Goal: Task Accomplishment & Management: Complete application form

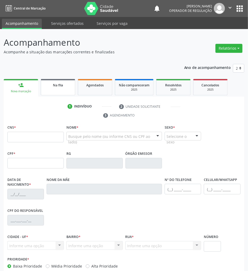
click at [66, 86] on div "Na fila" at bounding box center [58, 85] width 26 height 6
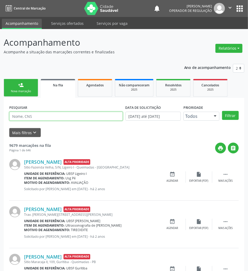
click at [43, 113] on input "text" at bounding box center [65, 116] width 113 height 9
type input "709205270855131"
click at [222, 111] on button "Filtrar" at bounding box center [230, 115] width 17 height 9
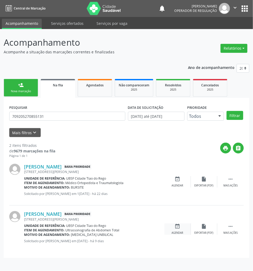
click at [185, 229] on div "event_available Agendar" at bounding box center [177, 229] width 26 height 11
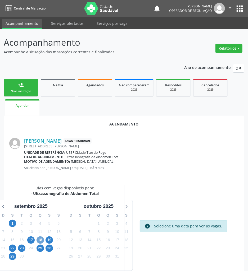
click at [38, 240] on span "18" at bounding box center [39, 239] width 7 height 7
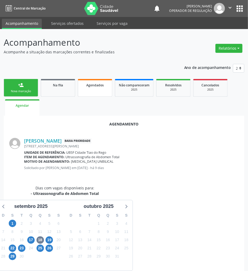
click at [98, 87] on div "Agendados" at bounding box center [95, 85] width 26 height 6
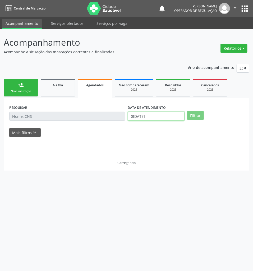
click at [152, 114] on input "[DATE]" at bounding box center [156, 116] width 57 height 9
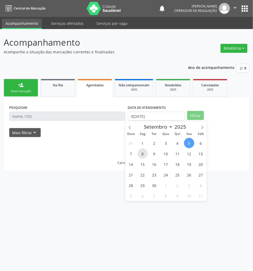
click at [147, 152] on span "8" at bounding box center [142, 153] width 10 height 10
type input "08/09/2025"
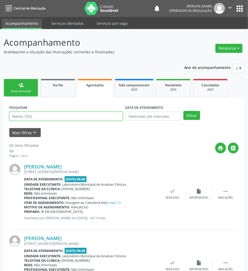
click at [83, 118] on input "text" at bounding box center [65, 116] width 113 height 9
type input "700503418206360"
click at [183, 111] on button "Filtrar" at bounding box center [191, 115] width 17 height 9
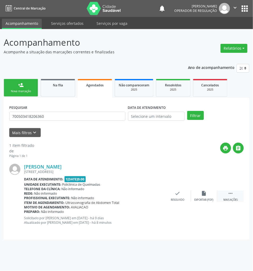
click at [225, 197] on div " Mais ações" at bounding box center [230, 195] width 26 height 11
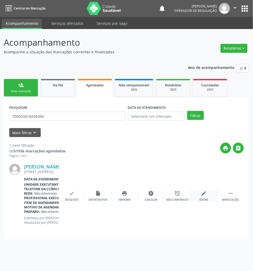
click at [202, 193] on icon "edit" at bounding box center [204, 193] width 6 height 6
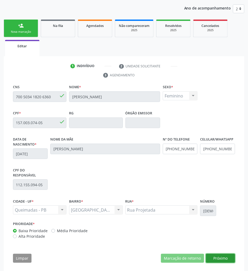
click at [233, 257] on button "Próximo" at bounding box center [220, 258] width 29 height 9
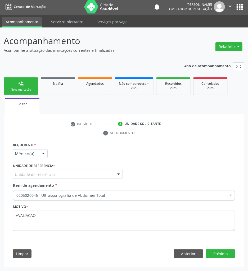
scroll to position [2, 0]
click at [55, 168] on div "Unidade de referência * Unidade de referência UBSF Ligeiro II UBSF Saulo Leal E…" at bounding box center [68, 170] width 110 height 17
click at [55, 173] on div at bounding box center [68, 174] width 110 height 9
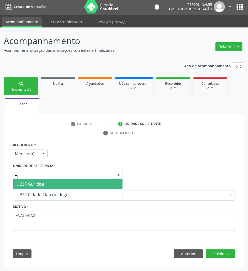
type input "TIA"
click at [59, 184] on span "UBSF Cidade Tiao do Rego" at bounding box center [42, 184] width 52 height 6
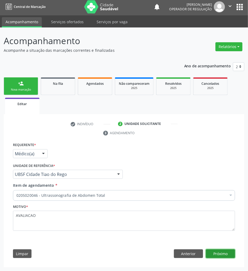
click at [216, 253] on button "Próximo" at bounding box center [220, 253] width 29 height 9
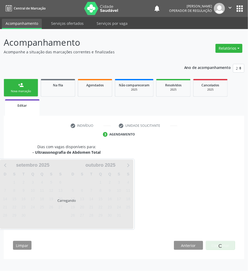
scroll to position [0, 0]
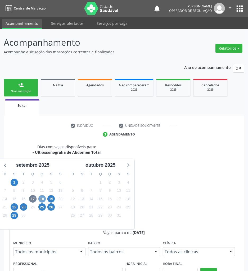
click at [42, 200] on span "18" at bounding box center [41, 198] width 7 height 7
drag, startPoint x: 175, startPoint y: 232, endPoint x: 89, endPoint y: 206, distance: 89.8
radio input "true"
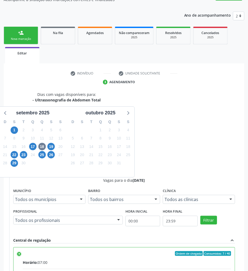
scroll to position [81, 0]
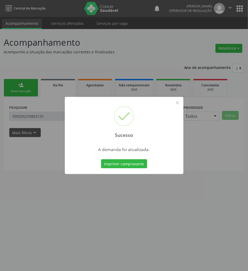
scroll to position [0, 0]
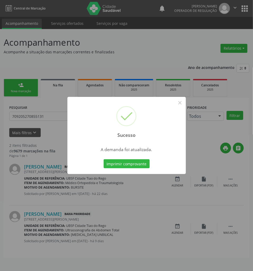
click at [104, 159] on button "Imprimir comprovante" at bounding box center [127, 163] width 46 height 9
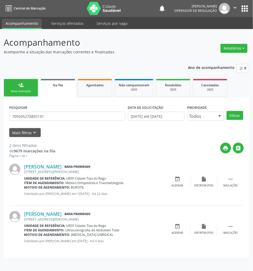
click at [52, 95] on link "Na fila" at bounding box center [58, 88] width 34 height 19
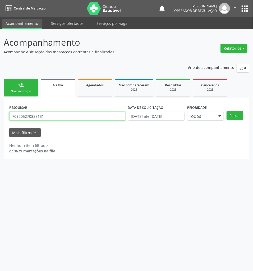
click at [42, 120] on input "709205270855131" at bounding box center [67, 116] width 116 height 9
click at [29, 89] on link "person_add Nova marcação" at bounding box center [21, 88] width 34 height 18
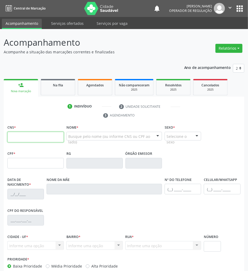
paste input "709 2052 7085 5131"
click at [52, 138] on input "text" at bounding box center [35, 137] width 56 height 11
type input "709 2052 7085 5131"
type input "083.221.707-77"
type input "25/03/1978"
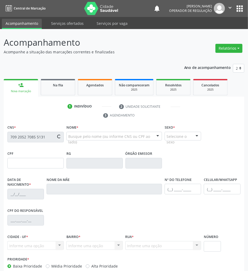
type input "Luzia Barbosa da Silva"
type input "(93) 99862-5754"
type input "039.094.954-00"
type input "1447"
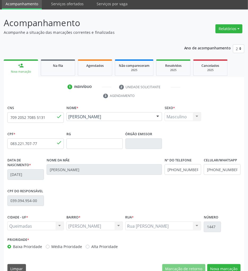
scroll to position [29, 0]
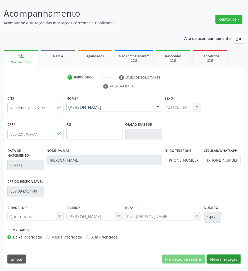
click at [225, 258] on button "Nova marcação" at bounding box center [223, 259] width 33 height 9
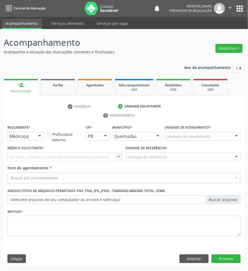
scroll to position [0, 0]
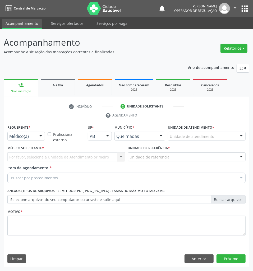
drag, startPoint x: 31, startPoint y: 133, endPoint x: 31, endPoint y: 136, distance: 3.2
click at [31, 133] on div "Médico(a)" at bounding box center [26, 136] width 38 height 9
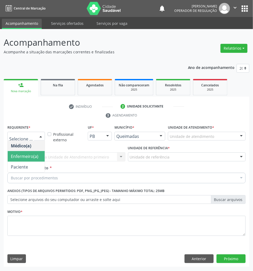
click at [24, 162] on span "Enfermeiro(a)" at bounding box center [26, 156] width 37 height 11
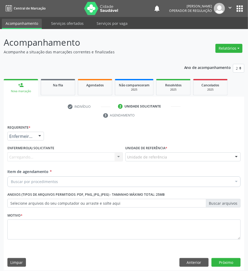
drag, startPoint x: 32, startPoint y: 135, endPoint x: 27, endPoint y: 145, distance: 11.0
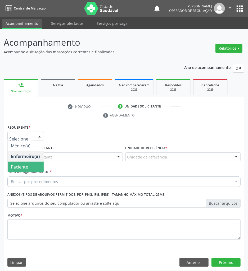
click at [27, 165] on span "Paciente" at bounding box center [19, 167] width 17 height 6
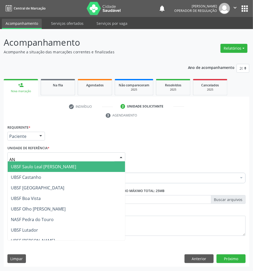
type input "ANI"
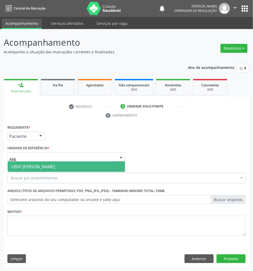
click at [41, 168] on span "UBSF [PERSON_NAME]" at bounding box center [33, 167] width 44 height 6
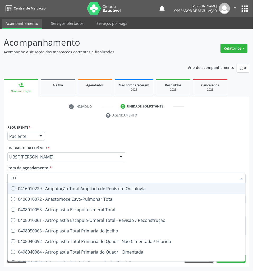
type input "T"
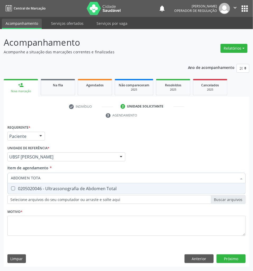
type input "ABDOMEN TOTAL"
click at [27, 188] on div "0205020046 - Ultrassonografia de Abdomen Total" at bounding box center [126, 189] width 231 height 4
checkbox Total "true"
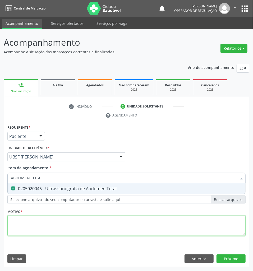
click at [32, 223] on div "Requerente * Paciente Médico(a) Enfermeiro(a) Paciente Nenhum resultado encontr…" at bounding box center [126, 184] width 238 height 120
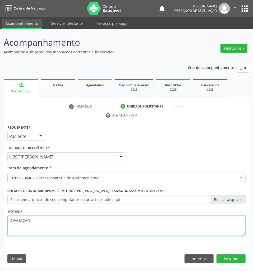
type textarea "AVALIAÇAO"
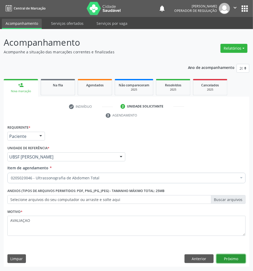
click button "Próximo" at bounding box center [230, 258] width 29 height 9
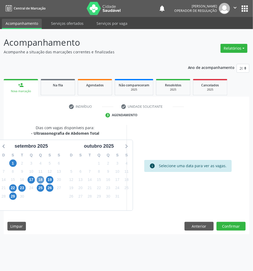
click at [46, 180] on div "19" at bounding box center [49, 180] width 7 height 8
click at [44, 180] on span "18" at bounding box center [40, 179] width 7 height 7
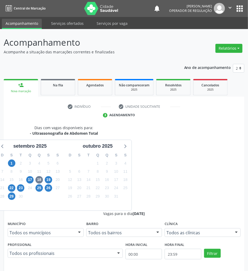
drag, startPoint x: 173, startPoint y: 213, endPoint x: 18, endPoint y: 196, distance: 155.5
radio input "true"
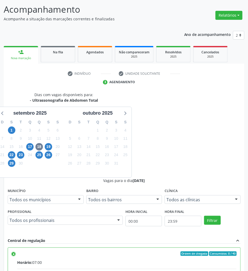
scroll to position [56, 0]
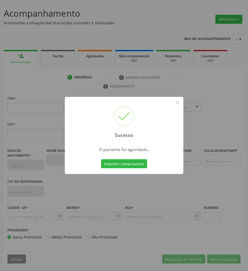
scroll to position [29, 0]
click at [129, 159] on div "Imprimir comprovante Cancel" at bounding box center [124, 163] width 48 height 11
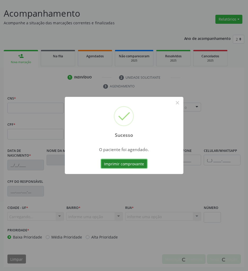
click at [132, 162] on button "Imprimir comprovante" at bounding box center [124, 163] width 46 height 9
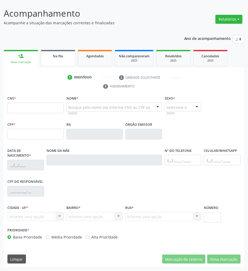
click at [66, 52] on link "Na fila" at bounding box center [58, 58] width 34 height 16
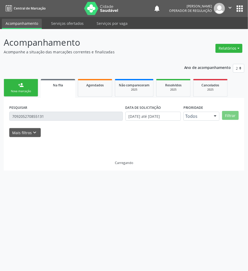
scroll to position [0, 0]
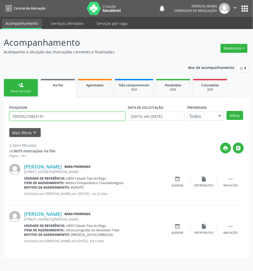
click at [41, 120] on input "709205270855131" at bounding box center [67, 116] width 116 height 9
type input "700002564061405"
click at [226, 111] on button "Filtrar" at bounding box center [234, 115] width 17 height 9
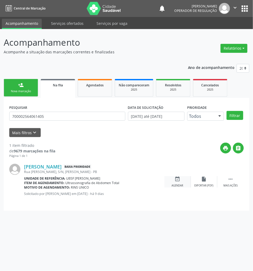
click at [181, 177] on div "event_available Agendar" at bounding box center [177, 181] width 26 height 11
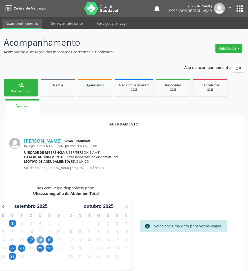
click at [40, 241] on span "18" at bounding box center [39, 239] width 7 height 7
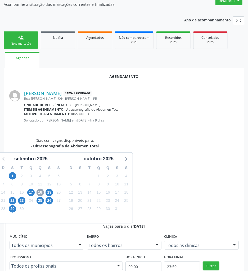
scroll to position [110, 0]
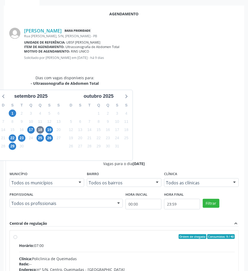
click at [17, 234] on input "Ordem de chegada Consumidos: 9 / 40 Horário: 07:00 Clínica: Policlinica de Quei…" at bounding box center [15, 236] width 4 height 5
radio input "true"
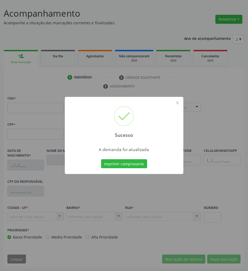
scroll to position [29, 0]
click at [118, 162] on button "Imprimir comprovante" at bounding box center [124, 163] width 46 height 9
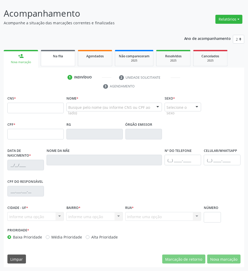
click at [70, 55] on div "Na fila" at bounding box center [58, 56] width 26 height 6
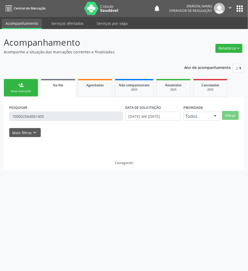
scroll to position [0, 0]
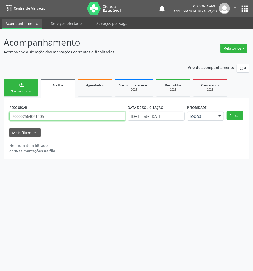
click at [41, 118] on input "700002564061405" at bounding box center [67, 116] width 116 height 9
click at [226, 111] on button "Filtrar" at bounding box center [234, 115] width 17 height 9
click at [76, 118] on input "702100743542562" at bounding box center [67, 116] width 116 height 9
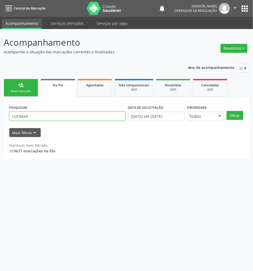
type input "LUZIMAR"
click at [226, 111] on button "Filtrar" at bounding box center [234, 115] width 17 height 9
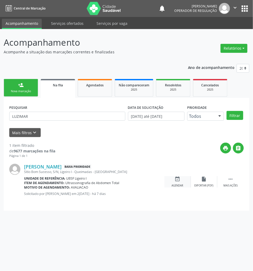
click at [179, 180] on icon "event_available" at bounding box center [178, 179] width 6 height 6
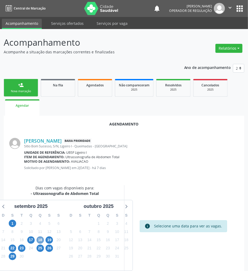
click at [39, 240] on span "18" at bounding box center [39, 239] width 7 height 7
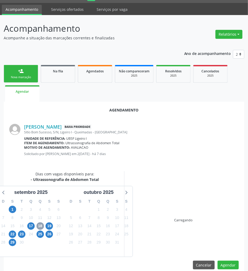
scroll to position [22, 0]
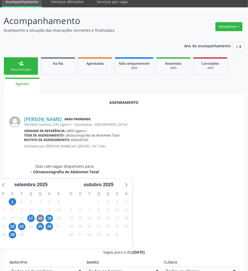
drag, startPoint x: 188, startPoint y: 247, endPoint x: 156, endPoint y: 201, distance: 55.6
radio input "true"
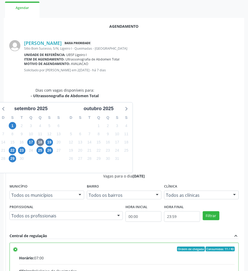
scroll to position [110, 0]
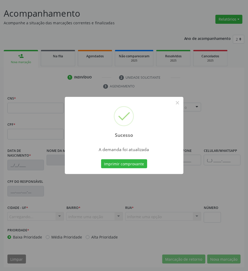
scroll to position [29, 0]
click at [113, 161] on button "Imprimir comprovante" at bounding box center [124, 163] width 46 height 9
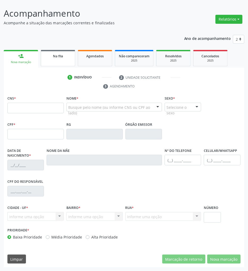
click at [58, 62] on link "Na fila" at bounding box center [58, 58] width 34 height 16
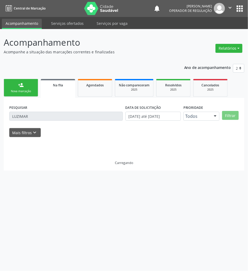
scroll to position [0, 0]
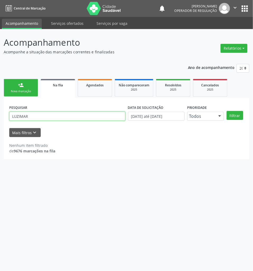
click at [30, 119] on input "LUZIMAR" at bounding box center [67, 116] width 116 height 9
click at [226, 111] on button "Filtrar" at bounding box center [234, 115] width 17 height 9
click at [41, 114] on input "LUZIA MONTEIRO" at bounding box center [67, 116] width 116 height 9
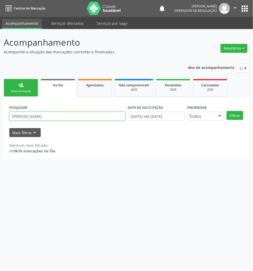
click at [41, 114] on input "LUZIA MONTEIRO" at bounding box center [67, 116] width 116 height 9
type input "702604237987243"
click at [226, 111] on button "Filtrar" at bounding box center [234, 115] width 17 height 9
click at [41, 115] on input "702604237987243" at bounding box center [67, 116] width 116 height 9
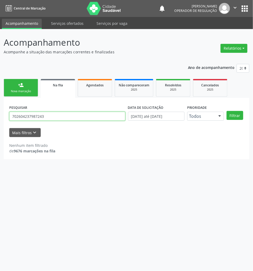
click at [41, 115] on input "702604237987243" at bounding box center [67, 116] width 116 height 9
click at [26, 96] on link "person_add Nova marcação" at bounding box center [21, 88] width 34 height 18
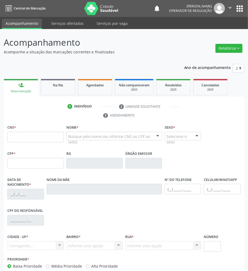
drag, startPoint x: 40, startPoint y: 149, endPoint x: 45, endPoint y: 138, distance: 12.5
click at [40, 146] on div "CNS *" at bounding box center [35, 137] width 59 height 26
click at [45, 138] on input "text" at bounding box center [35, 137] width 56 height 11
paste input "702 6042 3798 7243"
type input "702 6042 3798 7243"
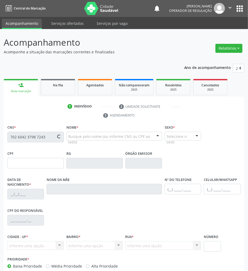
type input "185.805.214-91"
type input "19/03/1942"
type input "Josefa Maria Monteiro"
type input "(83) 99361-0959"
type input "50"
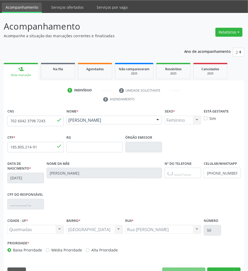
scroll to position [29, 0]
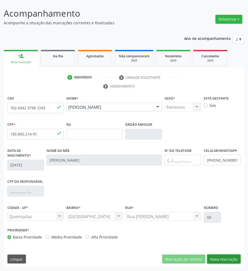
click at [223, 264] on button "Nova marcação" at bounding box center [223, 259] width 33 height 9
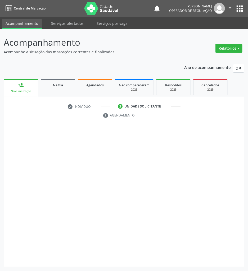
scroll to position [0, 0]
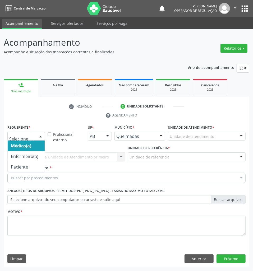
click at [27, 141] on div at bounding box center [26, 136] width 38 height 9
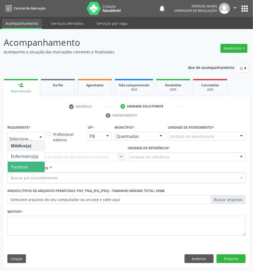
click at [27, 163] on span "Paciente" at bounding box center [26, 167] width 37 height 11
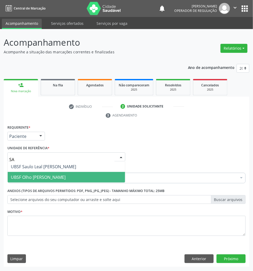
click at [39, 173] on span "UBSF Olho [PERSON_NAME]" at bounding box center [66, 177] width 117 height 11
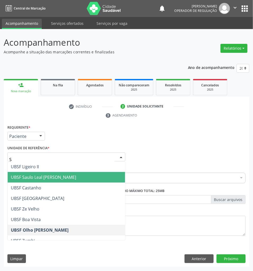
type input "SA"
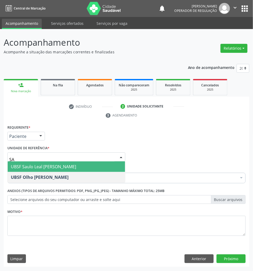
click at [39, 168] on span "UBSF Saulo Leal [PERSON_NAME]" at bounding box center [43, 167] width 65 height 6
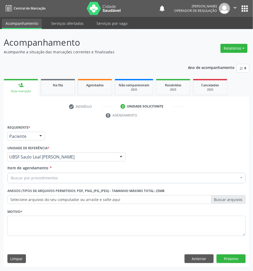
drag, startPoint x: 42, startPoint y: 182, endPoint x: 41, endPoint y: 178, distance: 4.2
click at [42, 181] on div "Buscar por procedimentos" at bounding box center [126, 178] width 238 height 11
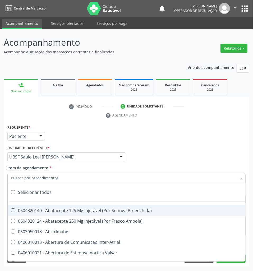
click at [41, 178] on input "Item de agendamento *" at bounding box center [124, 178] width 226 height 11
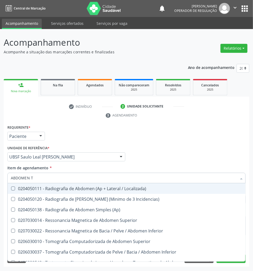
type input "ABDOMEN TO"
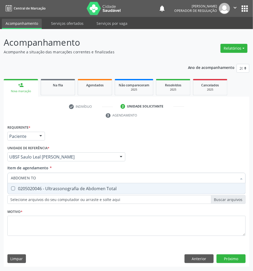
click at [45, 184] on span "0205020046 - Ultrassonografia de Abdomen Total" at bounding box center [127, 188] width 238 height 11
checkbox Total "true"
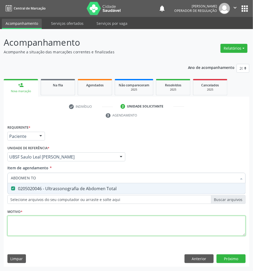
click at [35, 218] on div "Requerente * Paciente Médico(a) Enfermeiro(a) Paciente Nenhum resultado encontr…" at bounding box center [126, 184] width 238 height 120
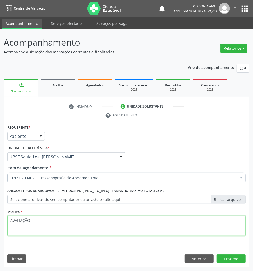
type textarea "AVALIAÇÃO"
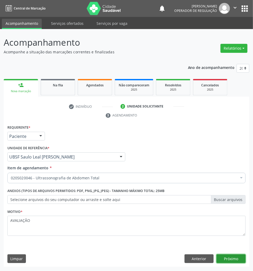
click button "Próximo" at bounding box center [230, 258] width 29 height 9
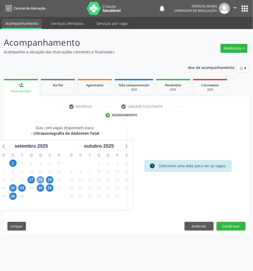
click at [42, 179] on span "18" at bounding box center [40, 179] width 7 height 7
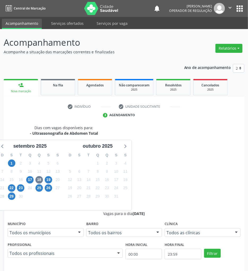
radio input "true"
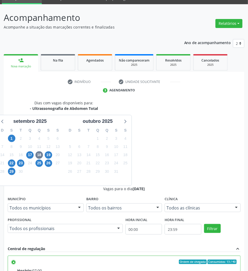
scroll to position [56, 0]
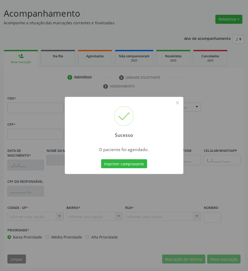
scroll to position [29, 0]
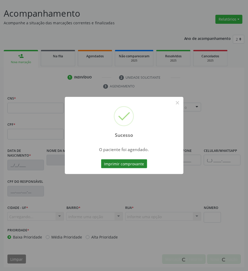
click at [131, 163] on button "Imprimir comprovante" at bounding box center [124, 163] width 46 height 9
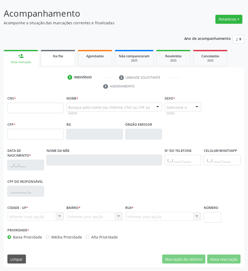
click at [70, 59] on link "Na fila" at bounding box center [58, 58] width 34 height 16
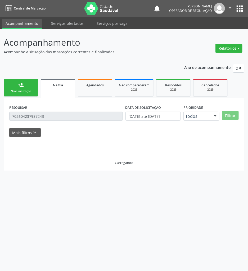
scroll to position [0, 0]
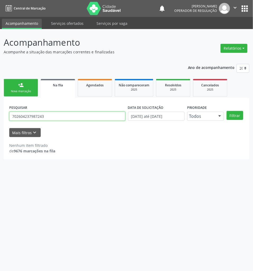
click at [51, 114] on input "702604237987243" at bounding box center [67, 116] width 116 height 9
type input "70640812364387"
click at [226, 111] on button "Filtrar" at bounding box center [234, 115] width 17 height 9
click at [64, 112] on input "70640812364387" at bounding box center [67, 116] width 116 height 9
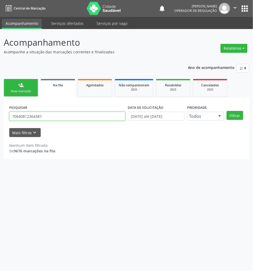
click at [64, 112] on input "70640812364387" at bounding box center [67, 116] width 116 height 9
click at [25, 87] on link "person_add Nova marcação" at bounding box center [21, 88] width 34 height 18
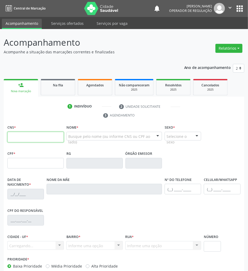
click at [43, 138] on input "text" at bounding box center [35, 137] width 56 height 11
paste input "706 4081 2364 387"
click at [39, 137] on input "706 4081 2364 387" at bounding box center [35, 137] width 56 height 11
type input "706 4081 2364 3187"
type input "996.671.424-34"
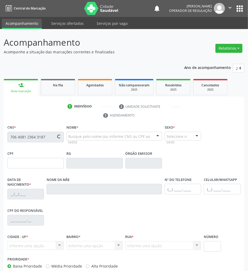
type input "20/01/1972"
type input "Maria da Guia Silva"
type input "(83) 99406-4493"
type input "537"
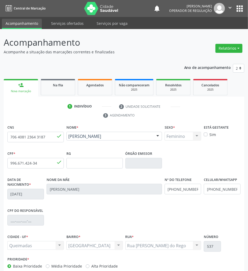
drag, startPoint x: 63, startPoint y: 82, endPoint x: 0, endPoint y: 124, distance: 75.8
click at [63, 82] on div "Na fila" at bounding box center [58, 85] width 26 height 6
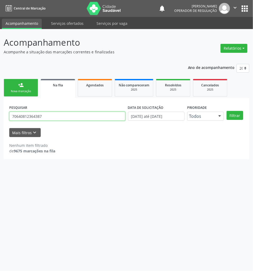
click at [62, 116] on input "70640812364387" at bounding box center [67, 116] width 116 height 9
click at [62, 117] on input "70640812364387" at bounding box center [67, 116] width 116 height 9
type input "708102509408738"
click at [226, 111] on button "Filtrar" at bounding box center [234, 115] width 17 height 9
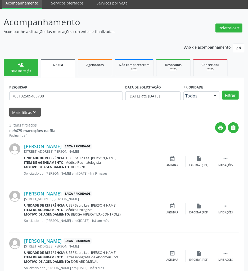
scroll to position [38, 0]
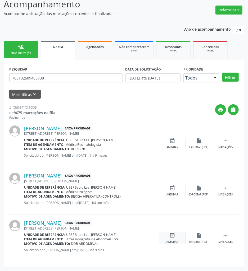
drag, startPoint x: 174, startPoint y: 236, endPoint x: 33, endPoint y: 204, distance: 144.2
click at [173, 236] on icon "event_available" at bounding box center [172, 236] width 6 height 6
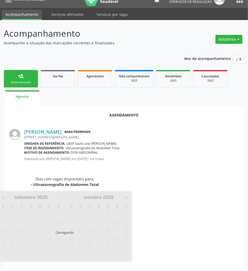
scroll to position [22, 0]
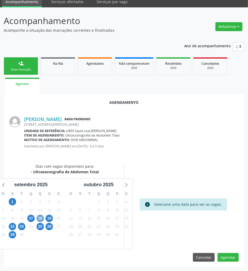
click at [40, 219] on span "18" at bounding box center [39, 218] width 7 height 7
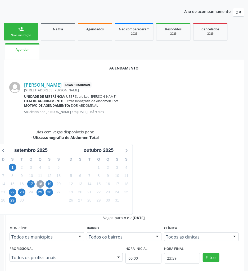
scroll to position [110, 0]
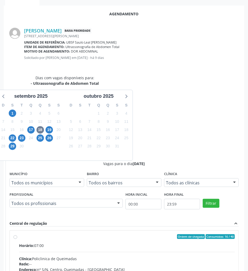
drag, startPoint x: 169, startPoint y: 168, endPoint x: 193, endPoint y: 213, distance: 50.9
click at [17, 234] on input "Ordem de chegada Consumidos: 16 / 40 Horário: 07:00 Clínica: Policlinica de Que…" at bounding box center [15, 236] width 4 height 5
radio input "true"
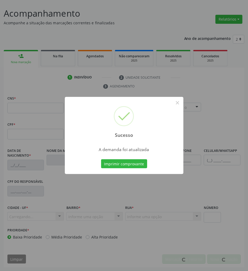
scroll to position [29, 0]
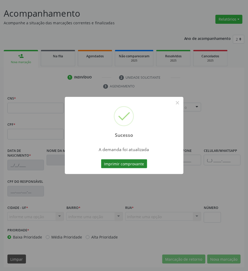
click at [129, 161] on button "Imprimir comprovante" at bounding box center [124, 163] width 46 height 9
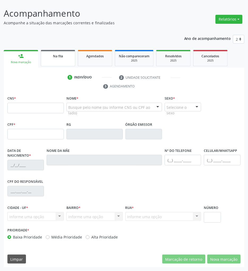
click at [54, 57] on span "Na fila" at bounding box center [58, 56] width 10 height 4
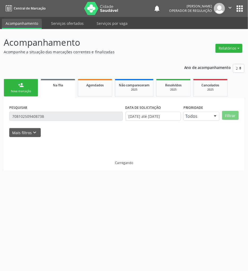
scroll to position [0, 0]
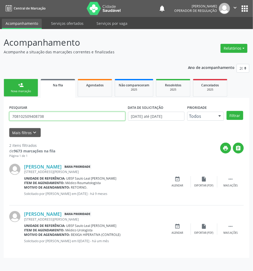
click at [36, 115] on input "708102509408738" at bounding box center [67, 116] width 116 height 9
click at [35, 116] on input "708102509408738" at bounding box center [67, 116] width 116 height 9
type input "704604101153126"
click at [226, 111] on button "Filtrar" at bounding box center [234, 115] width 17 height 9
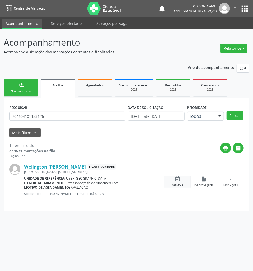
click at [176, 179] on icon "event_available" at bounding box center [178, 179] width 6 height 6
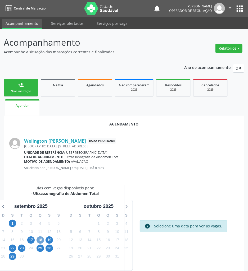
click at [41, 239] on span "18" at bounding box center [39, 239] width 7 height 7
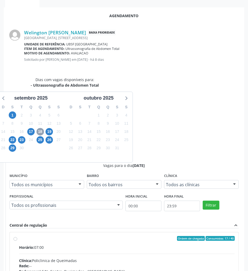
scroll to position [110, 0]
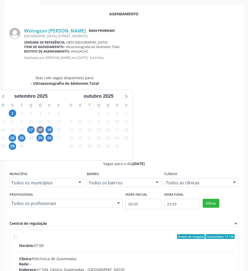
click at [182, 262] on div "Rede: --" at bounding box center [126, 265] width 215 height 6
click at [17, 234] on input "Ordem de chegada Consumidos: 17 / 40 Horário: 07:00 Clínica: Policlinica de Que…" at bounding box center [15, 236] width 4 height 5
radio input "true"
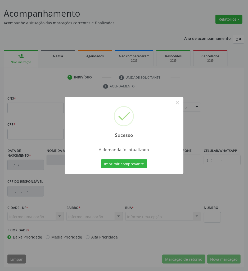
scroll to position [29, 0]
click at [101, 159] on button "Imprimir comprovante" at bounding box center [124, 163] width 46 height 9
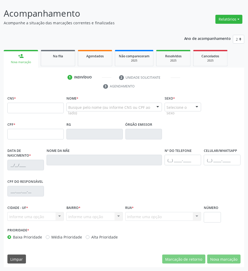
drag, startPoint x: 62, startPoint y: 62, endPoint x: 4, endPoint y: 49, distance: 60.1
click at [62, 62] on link "Na fila" at bounding box center [58, 58] width 34 height 16
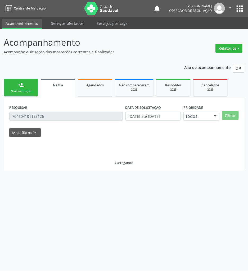
scroll to position [0, 0]
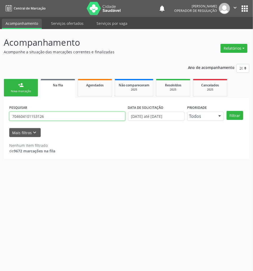
click at [47, 117] on input "704604101153126" at bounding box center [67, 116] width 116 height 9
type input "709605600593174"
click at [226, 111] on button "Filtrar" at bounding box center [234, 115] width 17 height 9
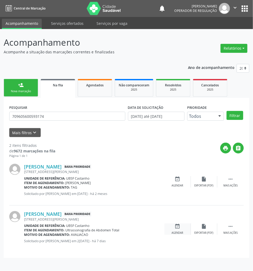
drag, startPoint x: 172, startPoint y: 221, endPoint x: 176, endPoint y: 227, distance: 7.2
click at [172, 221] on div "Cristina de Luna Martins Baixa Prioridade Rua Jose Ribeiro Albuquerque, 117, Ca…" at bounding box center [126, 229] width 234 height 47
click at [176, 227] on icon "event_available" at bounding box center [178, 227] width 6 height 6
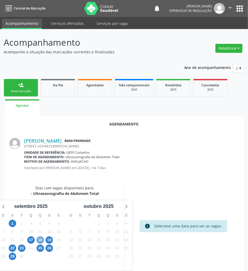
click at [39, 239] on span "18" at bounding box center [39, 239] width 7 height 7
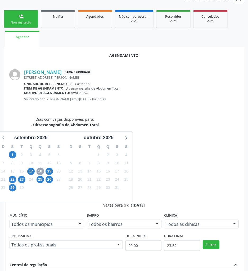
scroll to position [106, 0]
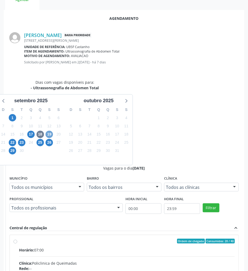
click at [49, 135] on span "19" at bounding box center [48, 134] width 7 height 7
click at [178, 261] on div "Clínica: Policlinica de Queimadas" at bounding box center [126, 264] width 215 height 6
click at [17, 239] on input "Ordem de chegada Consumidos: 0 / 40 Horário: 07:00 Clínica: Policlinica de Quei…" at bounding box center [15, 241] width 4 height 5
radio input "true"
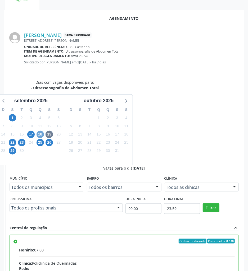
click at [40, 131] on span "18" at bounding box center [39, 134] width 7 height 7
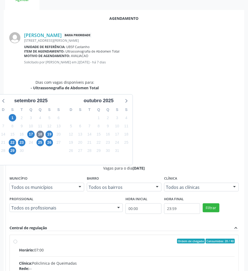
radio input "true"
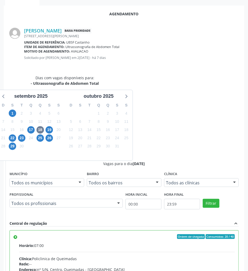
click at [226, 263] on div "Agendamento Cristina de Luna Martins Baixa Prioridade Rua Jose Ribeiro Albuquer…" at bounding box center [124, 178] width 240 height 345
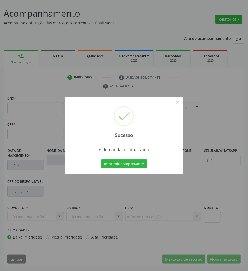
scroll to position [29, 0]
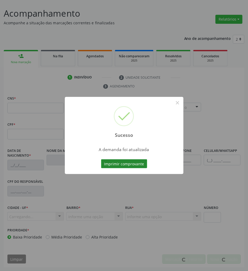
click at [121, 162] on button "Imprimir comprovante" at bounding box center [124, 163] width 46 height 9
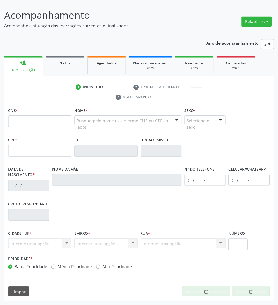
scroll to position [0, 0]
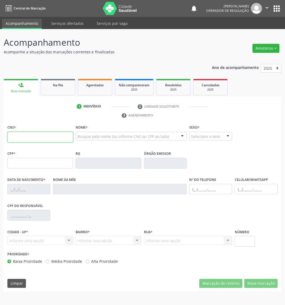
click at [24, 140] on input "text" at bounding box center [40, 137] width 66 height 11
paste input "706 2095 3104 8063"
type input "706 2095 3104 8063"
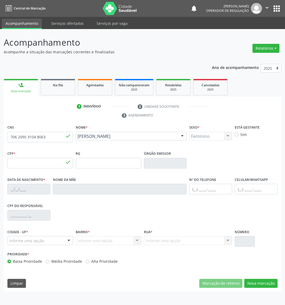
type input "037.012.704-81"
type input "09/09/1982"
type input "Maria Edilene Constantino de Araújo"
type input "(83) 99105-1017"
type input "S/N"
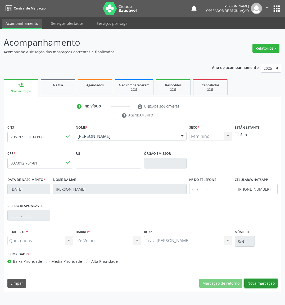
click at [247, 271] on button "Nova marcação" at bounding box center [260, 283] width 33 height 9
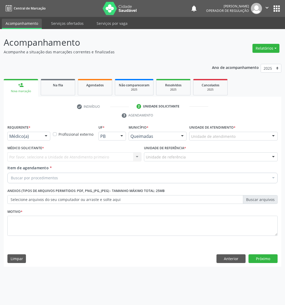
click at [43, 143] on div "Requerente * Médico(a) Médico(a) Enfermeiro(a) Paciente Nenhum resultado encont…" at bounding box center [28, 134] width 45 height 21
drag, startPoint x: 41, startPoint y: 138, endPoint x: 37, endPoint y: 160, distance: 22.6
click at [41, 140] on div "Médico(a) Enfermeiro(a) Paciente Nenhum resultado encontrado para: " " Não há n…" at bounding box center [28, 136] width 43 height 9
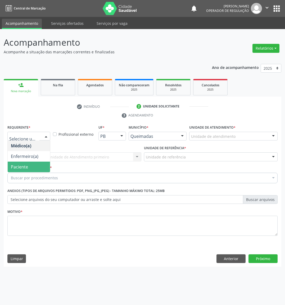
click at [36, 163] on span "Paciente" at bounding box center [29, 167] width 42 height 11
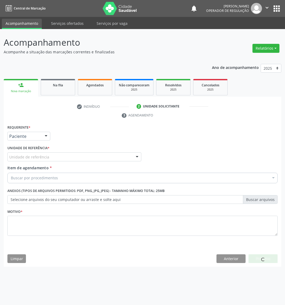
click at [86, 157] on div "Unidade de referência" at bounding box center [74, 156] width 134 height 9
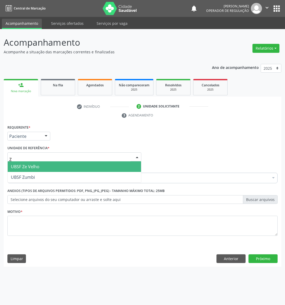
type input "ZE"
click at [87, 165] on span "UBSF Ze Velho" at bounding box center [74, 166] width 133 height 11
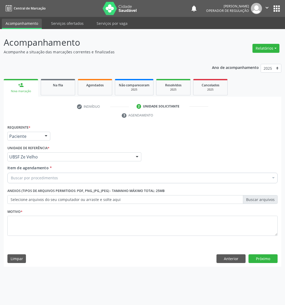
click at [86, 176] on div "Buscar por procedimentos" at bounding box center [142, 178] width 270 height 11
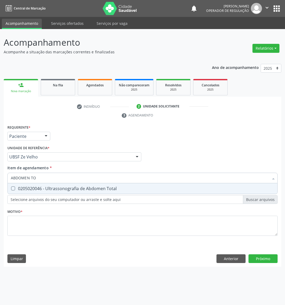
type input "ABDOMEN TOT"
click at [84, 184] on span "0205020046 - Ultrassonografia de Abdomen Total" at bounding box center [142, 188] width 269 height 11
checkbox Total "true"
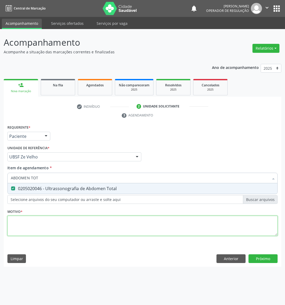
click at [63, 221] on div "Requerente * Paciente Médico(a) Enfermeiro(a) Paciente Nenhum resultado encontr…" at bounding box center [142, 184] width 270 height 120
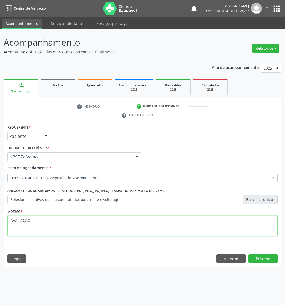
type textarea "AVALIAÇÃO"
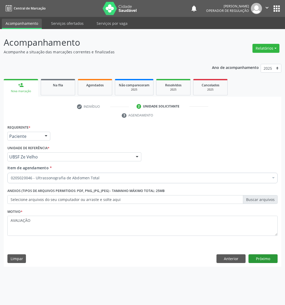
click at [247, 262] on div "Requerente * Paciente Médico(a) Enfermeiro(a) Paciente Nenhum resultado encontr…" at bounding box center [142, 195] width 277 height 143
click at [247, 262] on button "Próximo" at bounding box center [262, 258] width 29 height 9
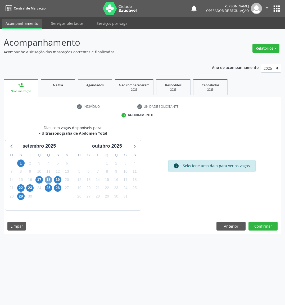
click at [49, 182] on span "18" at bounding box center [48, 179] width 7 height 7
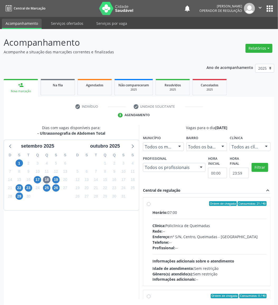
drag, startPoint x: 210, startPoint y: 213, endPoint x: 129, endPoint y: 221, distance: 81.2
click at [210, 213] on div "Horário: 07:00" at bounding box center [210, 213] width 114 height 6
click at [151, 206] on input "Ordem de chegada Consumidos: 21 / 40 Horário: 07:00 Clínica: Policlinica de Que…" at bounding box center [149, 203] width 4 height 5
radio input "true"
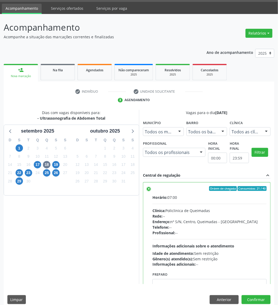
scroll to position [22, 0]
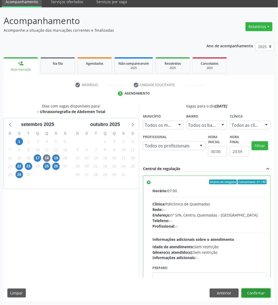
click at [247, 271] on button "Confirmar" at bounding box center [256, 293] width 29 height 9
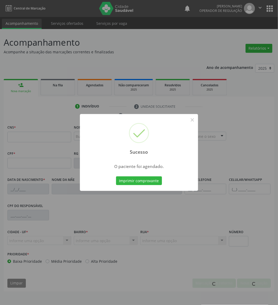
scroll to position [0, 0]
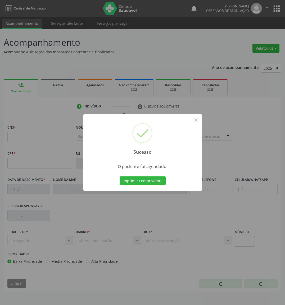
click at [140, 187] on div "Sucesso × O paciente foi agendado. Imprimir comprovante Cancel" at bounding box center [142, 152] width 118 height 77
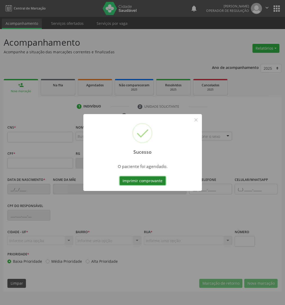
click at [140, 179] on button "Imprimir comprovante" at bounding box center [142, 180] width 46 height 9
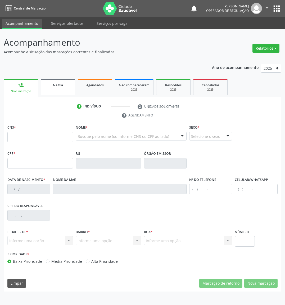
click at [64, 84] on div "Na fila" at bounding box center [58, 85] width 26 height 6
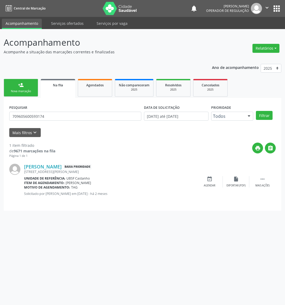
click at [63, 121] on div "PESQUISAR 709605600593174" at bounding box center [75, 114] width 134 height 21
click at [62, 120] on div "PESQUISAR 709605600593174" at bounding box center [75, 114] width 134 height 21
click at [60, 120] on input "709605600593174" at bounding box center [75, 116] width 132 height 9
type input "700509552765956"
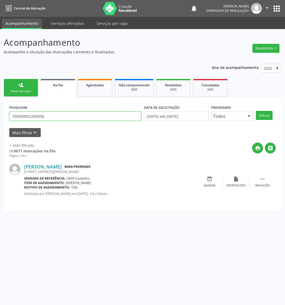
click at [247, 111] on button "Filtrar" at bounding box center [263, 115] width 17 height 9
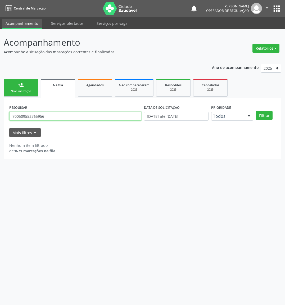
click at [52, 116] on input "700509552765956" at bounding box center [75, 116] width 132 height 9
click at [25, 93] on div "Nova marcação" at bounding box center [21, 91] width 26 height 4
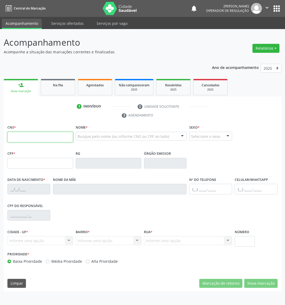
click at [31, 140] on input "text" at bounding box center [40, 137] width 66 height 11
paste input "700 5095 5276 5956"
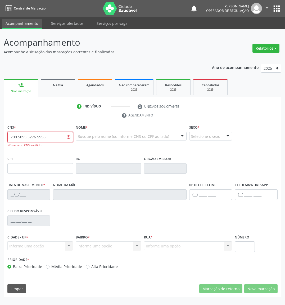
click at [34, 138] on input "700 5095 5276 5956" at bounding box center [40, 137] width 66 height 11
type input "700 5095 5275 9565"
click at [56, 87] on div "Na fila" at bounding box center [58, 85] width 26 height 6
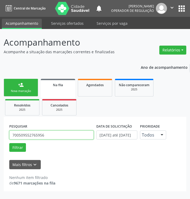
click at [35, 136] on input "700509552765956" at bounding box center [51, 135] width 84 height 9
type input "700509552755956"
click at [9, 143] on button "Filtrar" at bounding box center [17, 147] width 17 height 9
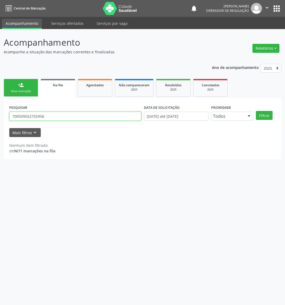
click at [63, 116] on input "700509552755956" at bounding box center [75, 116] width 132 height 9
click at [21, 87] on div "person_add" at bounding box center [21, 85] width 6 height 6
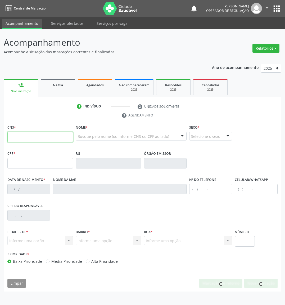
click at [19, 141] on input "text" at bounding box center [40, 137] width 66 height 11
paste input "700 5095 5275 5956"
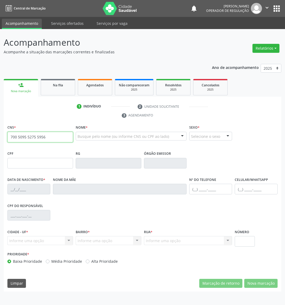
type input "700 5095 5275 5956"
type input "952.667.984-91"
type input "08/12/1971"
type input "Creuza Maria Ferreira"
type input "(83) 99401-1243"
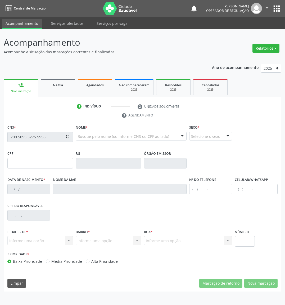
type input "(83) 99401-1243"
type input "388"
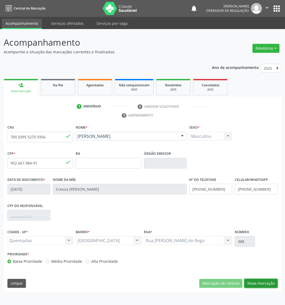
click at [247, 271] on button "Nova marcação" at bounding box center [260, 283] width 33 height 9
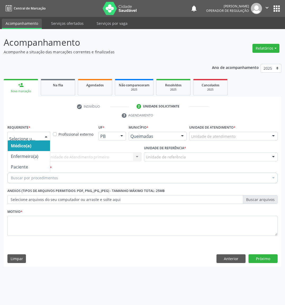
drag, startPoint x: 28, startPoint y: 135, endPoint x: 17, endPoint y: 164, distance: 31.2
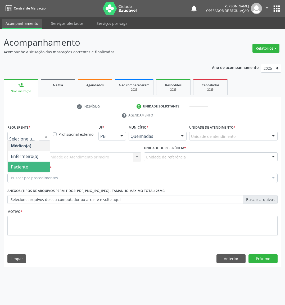
click at [19, 167] on span "Paciente" at bounding box center [19, 167] width 17 height 6
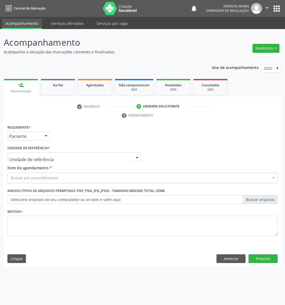
click at [58, 158] on div at bounding box center [74, 156] width 134 height 9
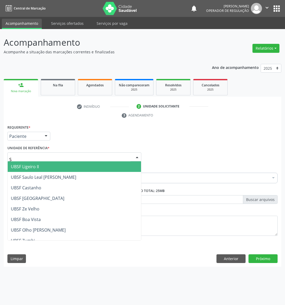
type input "SA"
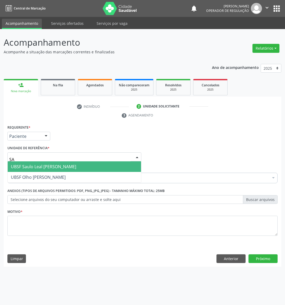
drag, startPoint x: 51, startPoint y: 162, endPoint x: 47, endPoint y: 172, distance: 10.9
click at [52, 162] on span "UBSF Saulo Leal [PERSON_NAME]" at bounding box center [74, 166] width 133 height 11
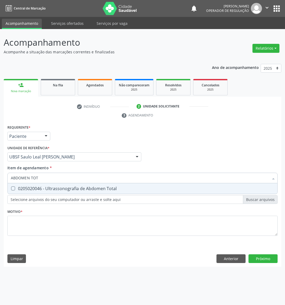
type input "ABDOMEN TOTA"
click at [55, 187] on div "0205020046 - Ultrassonografia de Abdomen Total" at bounding box center [142, 189] width 263 height 4
checkbox Total "true"
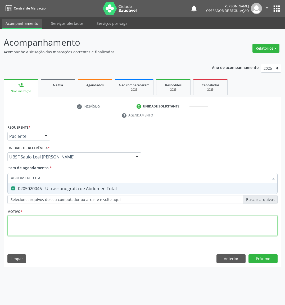
click at [44, 221] on div "Requerente * Paciente Médico(a) Enfermeiro(a) Paciente Nenhum resultado encontr…" at bounding box center [142, 184] width 270 height 120
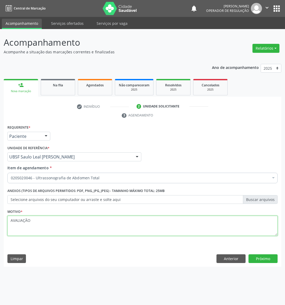
type textarea "AVALIAÇÃO"
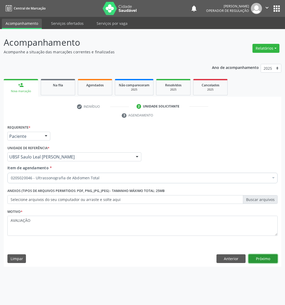
click button "Próximo" at bounding box center [262, 258] width 29 height 9
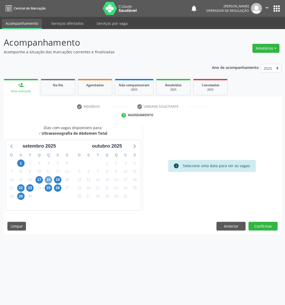
drag, startPoint x: 49, startPoint y: 179, endPoint x: 34, endPoint y: 180, distance: 15.1
click at [49, 179] on span "18" at bounding box center [48, 179] width 7 height 7
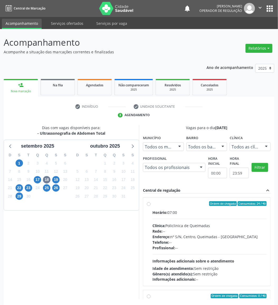
drag, startPoint x: 192, startPoint y: 218, endPoint x: 154, endPoint y: 226, distance: 38.9
click at [191, 218] on div "Horário: 07:00 Clínica: Policlinica de Queimadas Rede: -- Endereço: nº S/N, Cen…" at bounding box center [210, 246] width 114 height 73
click at [151, 206] on input "Ordem de chegada Consumidos: 24 / 40 Horário: 07:00 Clínica: Policlinica de Que…" at bounding box center [149, 203] width 4 height 5
radio input "true"
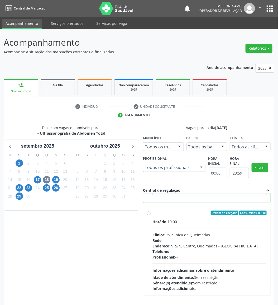
scroll to position [22, 0]
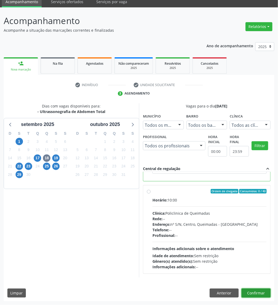
click at [247, 271] on button "Confirmar" at bounding box center [256, 293] width 29 height 9
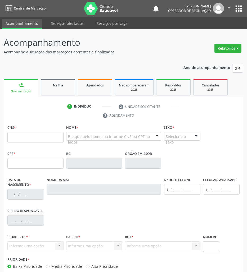
drag, startPoint x: 0, startPoint y: 0, endPoint x: 250, endPoint y: 107, distance: 272.4
click at [61, 79] on link "Na fila" at bounding box center [58, 87] width 34 height 16
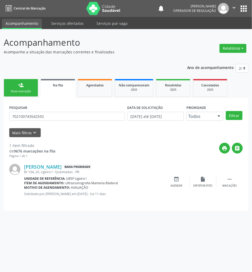
click at [47, 109] on div "PESQUISAR 702100743542592" at bounding box center [67, 114] width 118 height 21
click at [49, 114] on input "702100743542592" at bounding box center [66, 116] width 115 height 9
click at [26, 84] on link "person_add Nova marcação" at bounding box center [21, 88] width 34 height 18
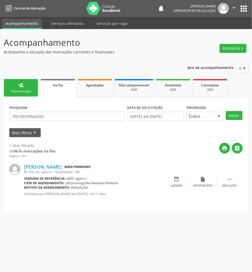
click at [18, 79] on link "person_add Nova marcação" at bounding box center [21, 88] width 34 height 18
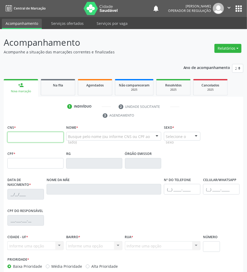
click at [15, 137] on input "text" at bounding box center [35, 137] width 56 height 11
paste input "702 1007 4354 2592"
type input "702 1007 4354 2592"
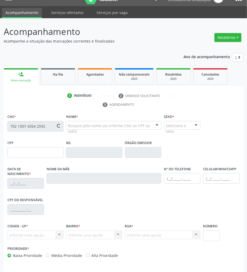
scroll to position [29, 0]
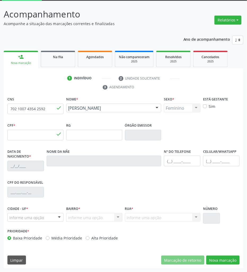
type input "014.847.424-19"
type input "[DATE]"
type input "[PERSON_NAME]"
type input "[PHONE_NUMBER]"
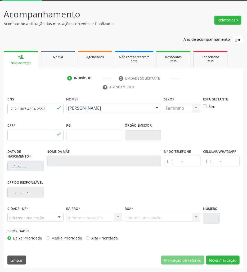
type input "20"
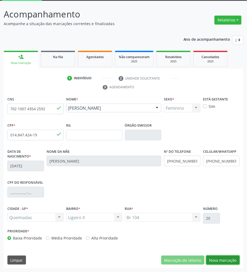
drag, startPoint x: 224, startPoint y: 259, endPoint x: 161, endPoint y: 230, distance: 69.8
click at [223, 259] on button "Nova marcação" at bounding box center [222, 259] width 33 height 9
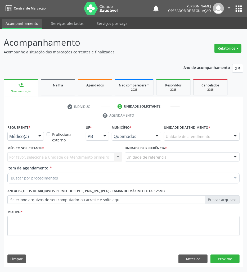
scroll to position [0, 0]
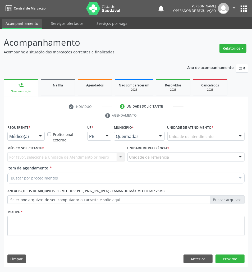
drag, startPoint x: 22, startPoint y: 138, endPoint x: 18, endPoint y: 148, distance: 10.4
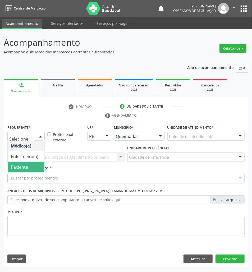
click at [17, 171] on span "Paciente" at bounding box center [26, 167] width 37 height 11
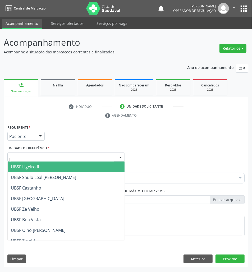
type input "LI"
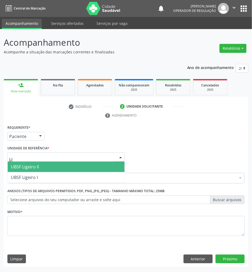
click at [35, 168] on span "UBSF Ligeiro II" at bounding box center [25, 167] width 28 height 6
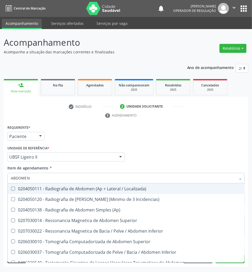
type input "ABDOMEN T"
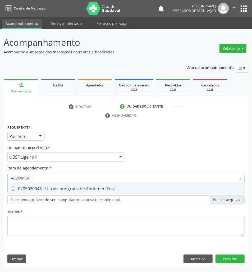
click at [65, 193] on span "0205020046 - Ultrassonografia de Abdomen Total" at bounding box center [126, 188] width 236 height 11
checkbox Total "true"
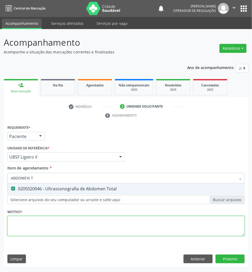
click at [58, 226] on div "Requerente * Paciente Médico(a) Enfermeiro(a) Paciente Nenhum resultado encontr…" at bounding box center [125, 184] width 237 height 120
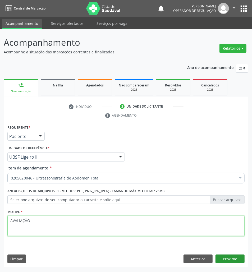
type textarea "AVALIAÇÃO"
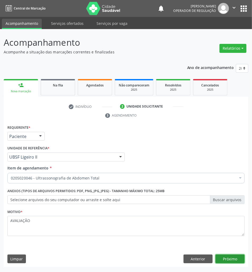
click at [238, 255] on button "Próximo" at bounding box center [229, 258] width 29 height 9
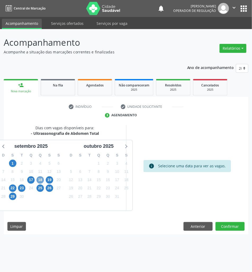
click at [41, 181] on span "18" at bounding box center [39, 179] width 7 height 7
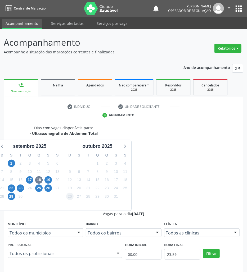
drag, startPoint x: 150, startPoint y: 220, endPoint x: 71, endPoint y: 196, distance: 82.8
radio input "true"
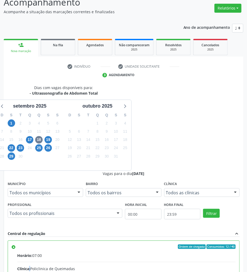
scroll to position [55, 0]
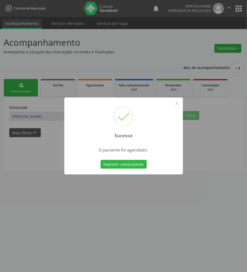
scroll to position [0, 0]
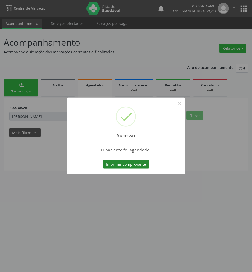
click at [130, 164] on button "Imprimir comprovante" at bounding box center [126, 164] width 46 height 9
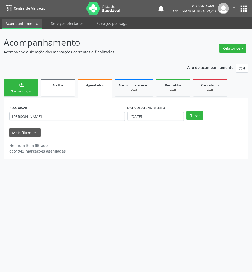
click at [68, 81] on link "Na fila" at bounding box center [58, 88] width 34 height 18
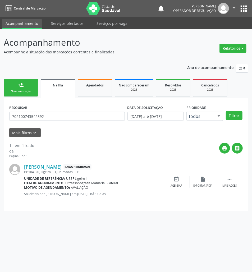
click at [68, 80] on link "Na fila" at bounding box center [58, 88] width 34 height 19
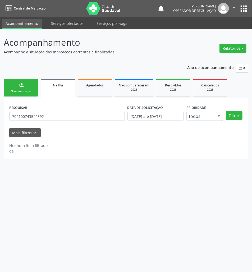
drag, startPoint x: 56, startPoint y: 124, endPoint x: 54, endPoint y: 119, distance: 6.0
click at [56, 121] on div "PESQUISAR 702100743542592" at bounding box center [67, 114] width 118 height 21
click at [53, 119] on input "702100743542592" at bounding box center [66, 116] width 115 height 9
type input "706205572331564"
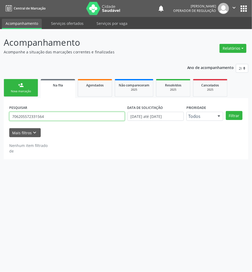
click at [226, 111] on button "Filtrar" at bounding box center [234, 115] width 17 height 9
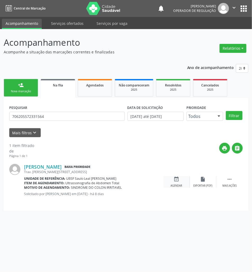
click at [179, 184] on div "Agendar" at bounding box center [177, 186] width 12 height 4
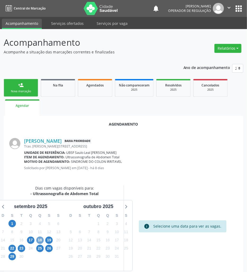
click at [40, 241] on span "18" at bounding box center [39, 239] width 7 height 7
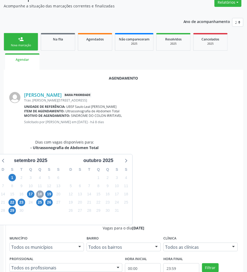
scroll to position [109, 0]
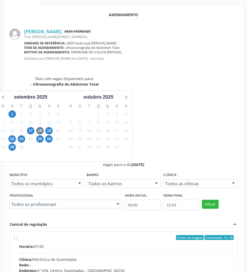
click at [151, 257] on div "Clínica: Policlinica de Queimadas" at bounding box center [126, 260] width 214 height 6
click at [17, 235] on input "Ordem de chegada Consumidos: 14 / 40 Horário: 07:00 Clínica: Policlinica de Que…" at bounding box center [15, 237] width 4 height 5
radio input "true"
click at [226, 264] on div "Agendamento [PERSON_NAME] Baixa Prioridade Trav. [PERSON_NAME][STREET_ADDRESS] …" at bounding box center [123, 178] width 239 height 345
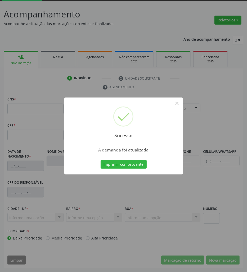
scroll to position [29, 0]
click at [138, 166] on button "Imprimir comprovante" at bounding box center [123, 164] width 46 height 9
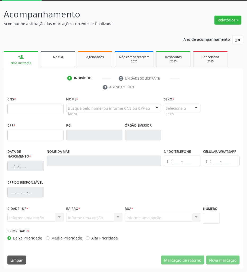
click at [63, 64] on link "Na fila" at bounding box center [58, 59] width 34 height 16
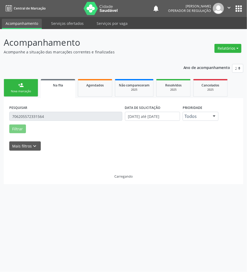
scroll to position [0, 0]
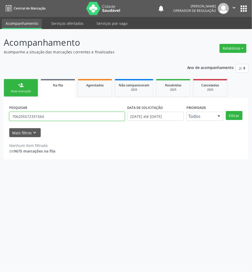
click at [89, 118] on input "706205572331564" at bounding box center [66, 116] width 115 height 9
paste input "4081 2364 3187"
type input "706 4081 2364 3187"
click at [226, 111] on button "Filtrar" at bounding box center [234, 115] width 17 height 9
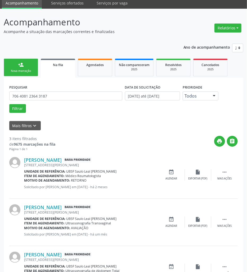
scroll to position [38, 0]
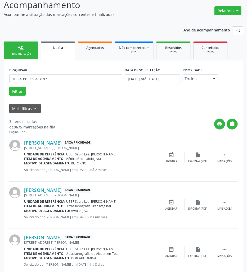
drag, startPoint x: 173, startPoint y: 231, endPoint x: 173, endPoint y: 248, distance: 16.9
click at [172, 244] on div "[PERSON_NAME] Baixa Prioridade [STREET_ADDRESS][PERSON_NAME] Unidade de referên…" at bounding box center [123, 252] width 228 height 47
click at [174, 254] on div "Agendar" at bounding box center [171, 256] width 12 height 4
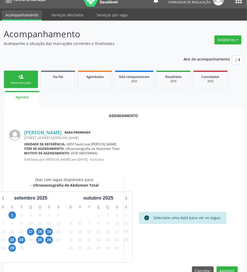
scroll to position [21, 0]
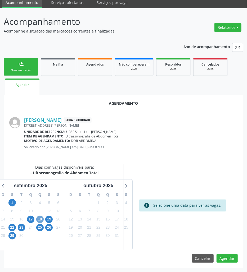
click at [42, 216] on span "18" at bounding box center [39, 219] width 7 height 7
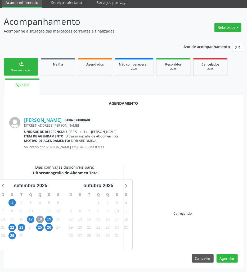
click at [42, 217] on span "18" at bounding box center [39, 219] width 7 height 7
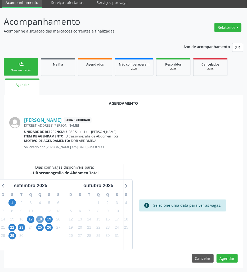
click at [42, 217] on span "18" at bounding box center [39, 219] width 7 height 7
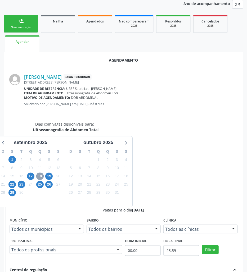
scroll to position [109, 0]
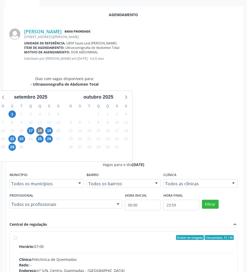
click at [17, 235] on input "Ordem de chegada Consumidos: 15 / 40 Horário: 07:00 Clínica: Policlinica de Que…" at bounding box center [15, 237] width 4 height 5
radio input "true"
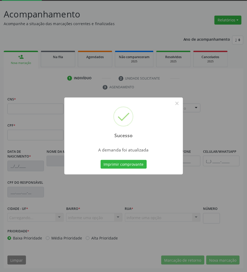
scroll to position [29, 0]
click at [124, 160] on button "Imprimir comprovante" at bounding box center [123, 164] width 46 height 9
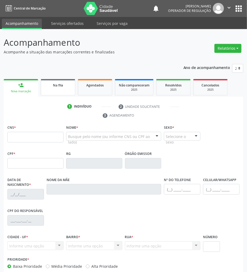
click at [50, 89] on link "Na fila" at bounding box center [58, 87] width 34 height 16
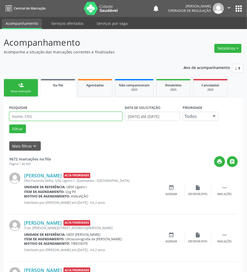
click at [50, 115] on input "text" at bounding box center [65, 116] width 113 height 9
click at [9, 124] on button "Filtrar" at bounding box center [17, 128] width 17 height 9
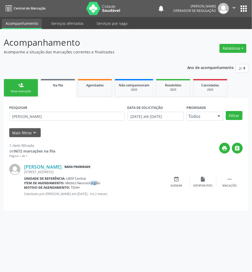
drag, startPoint x: 87, startPoint y: 183, endPoint x: 92, endPoint y: 183, distance: 5.6
click at [92, 183] on span "Médico Neurocirurgião" at bounding box center [83, 183] width 35 height 4
click at [22, 111] on label "PESQUISAR" at bounding box center [18, 108] width 18 height 8
click at [23, 115] on input "JADE FÉLIX" at bounding box center [66, 116] width 115 height 9
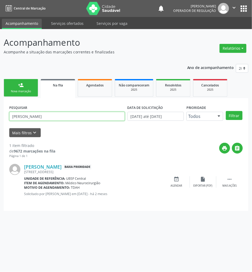
click at [23, 115] on input "JADE FÉLIX" at bounding box center [66, 116] width 115 height 9
click at [226, 111] on button "Filtrar" at bounding box center [234, 115] width 17 height 9
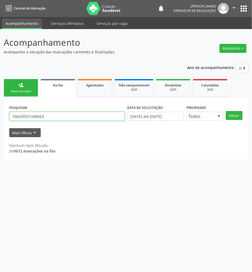
click at [29, 115] on input "706209531048063" at bounding box center [66, 116] width 115 height 9
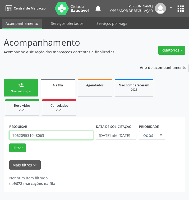
click at [19, 133] on input "706209531048063" at bounding box center [51, 135] width 84 height 9
click at [31, 136] on input "706209531048063" at bounding box center [51, 135] width 84 height 9
click at [32, 137] on input "706209531048063" at bounding box center [51, 135] width 84 height 9
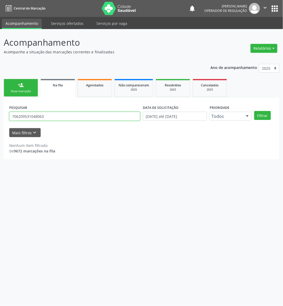
click at [71, 112] on input "706209531048063" at bounding box center [74, 116] width 131 height 9
type input "701705254638970"
click at [246, 111] on button "Filtrar" at bounding box center [262, 115] width 17 height 9
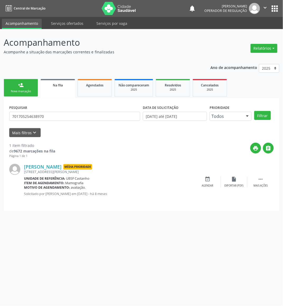
drag, startPoint x: 64, startPoint y: 122, endPoint x: 61, endPoint y: 113, distance: 8.8
click at [64, 120] on div "PESQUISAR 701705254638970" at bounding box center [75, 114] width 134 height 21
click at [61, 113] on input "701705254638970" at bounding box center [74, 116] width 131 height 9
drag, startPoint x: 18, startPoint y: 87, endPoint x: 23, endPoint y: 78, distance: 10.5
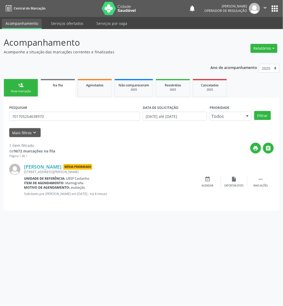
click at [18, 86] on div "person_add" at bounding box center [21, 85] width 6 height 6
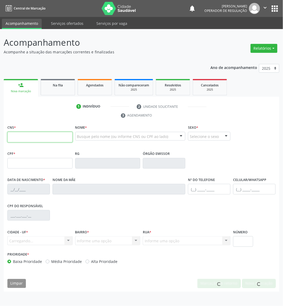
click at [44, 137] on input "text" at bounding box center [39, 137] width 65 height 11
paste input "701 7052 5463 8970"
type input "701 7052 5463 8970"
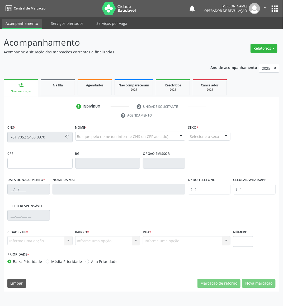
type input "073.343.404-50"
type input "18/01/1975"
type input "Darci Pereira Cunha"
type input "(83) 93255-5558"
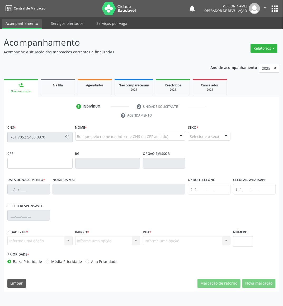
type input "12"
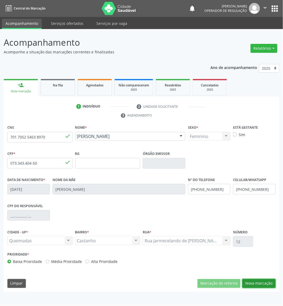
click at [246, 272] on button "Nova marcação" at bounding box center [259, 283] width 33 height 9
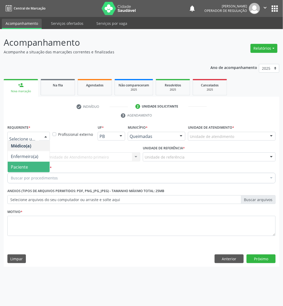
drag, startPoint x: 32, startPoint y: 168, endPoint x: 41, endPoint y: 164, distance: 9.9
click at [33, 168] on span "Paciente" at bounding box center [29, 167] width 42 height 11
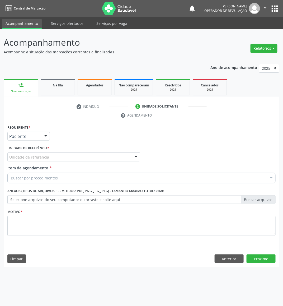
click at [48, 158] on div "C Unidade de referência" at bounding box center [73, 156] width 133 height 9
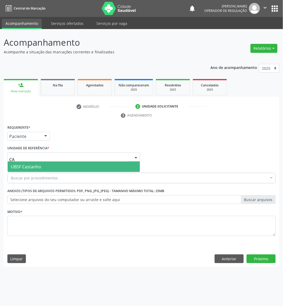
type input "CAS"
click at [49, 166] on span "UBSF Castanho" at bounding box center [74, 166] width 132 height 11
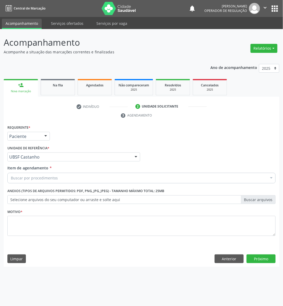
click at [51, 185] on div "Requerente * Paciente Médico(a) Enfermeiro(a) Paciente Nenhum resultado encontr…" at bounding box center [141, 184] width 268 height 120
click at [51, 183] on div "Buscar por procedimentos" at bounding box center [141, 178] width 268 height 11
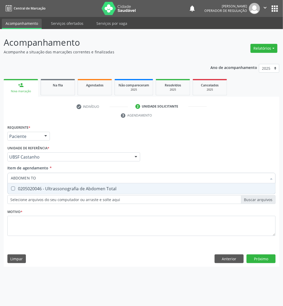
type input "ABDOMEN TOT"
click at [52, 189] on div "0205020046 - Ultrassonografia de Abdomen Total" at bounding box center [142, 189] width 262 height 4
checkbox Total "true"
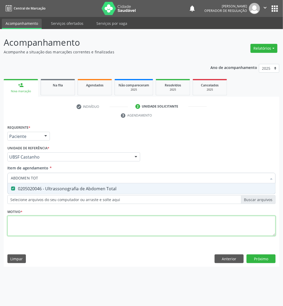
click at [47, 234] on div "Requerente * Paciente Médico(a) Enfermeiro(a) Paciente Nenhum resultado encontr…" at bounding box center [141, 184] width 268 height 120
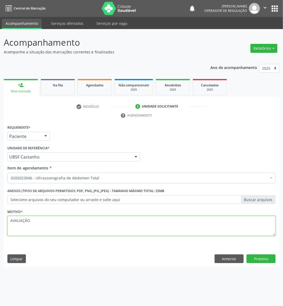
type textarea "AVALIAÇÃO"
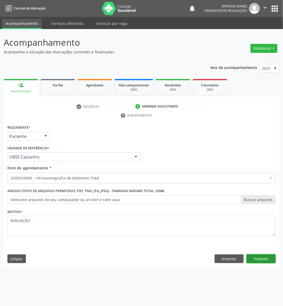
click button "Próximo" at bounding box center [261, 258] width 29 height 9
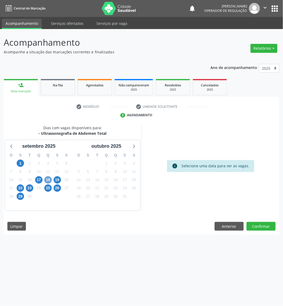
click at [46, 181] on span "18" at bounding box center [47, 179] width 7 height 7
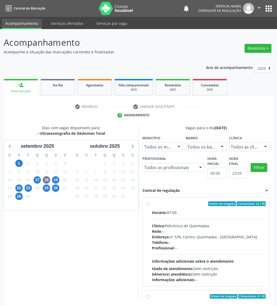
click at [203, 235] on div "Endereço: nº S/N, Centro, Queimadas - PB" at bounding box center [209, 237] width 114 height 6
click at [150, 206] on input "Ordem de chegada Consumidos: 22 / 40 Horário: 07:00 Clínica: Policlinica de Que…" at bounding box center [149, 203] width 4 height 5
radio input "true"
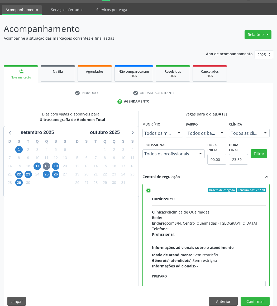
scroll to position [21, 0]
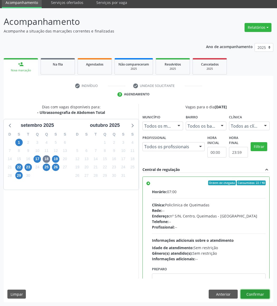
click at [246, 272] on button "Confirmar" at bounding box center [255, 294] width 29 height 9
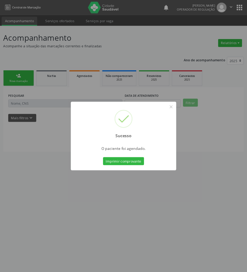
scroll to position [0, 0]
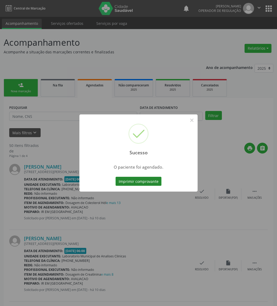
click at [140, 183] on button "Imprimir comprovante" at bounding box center [139, 181] width 46 height 9
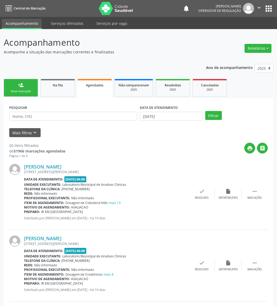
drag, startPoint x: 69, startPoint y: 79, endPoint x: 283, endPoint y: 44, distance: 217.0
click at [69, 79] on link "Na fila" at bounding box center [58, 88] width 34 height 18
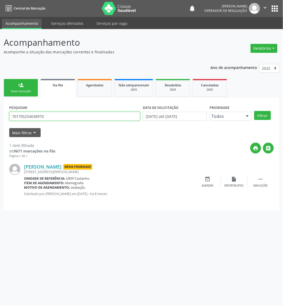
click at [94, 114] on input "701705254638970" at bounding box center [74, 116] width 131 height 9
type input "704709775347239"
click at [246, 111] on button "Filtrar" at bounding box center [262, 115] width 17 height 9
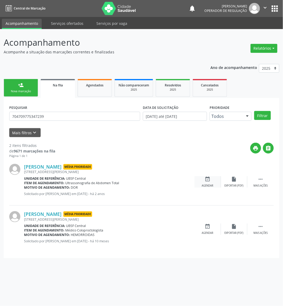
click at [209, 181] on icon "event_available" at bounding box center [208, 179] width 6 height 6
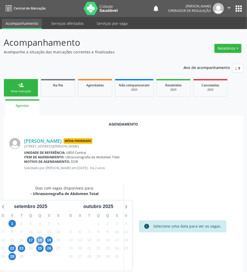
click at [41, 241] on span "18" at bounding box center [39, 239] width 7 height 7
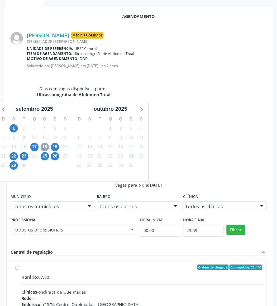
scroll to position [58, 0]
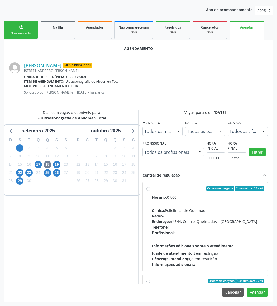
click at [206, 212] on div "Clínica: Policlinica de Queimadas" at bounding box center [208, 211] width 112 height 6
click at [150, 191] on input "Ordem de chegada Consumidos: 23 / 40 Horário: 07:00 Clínica: Policlinica de Que…" at bounding box center [149, 188] width 4 height 5
radio input "true"
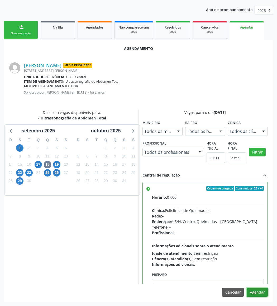
click at [246, 272] on button "Agendar" at bounding box center [257, 292] width 21 height 9
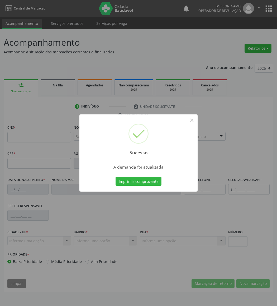
scroll to position [0, 0]
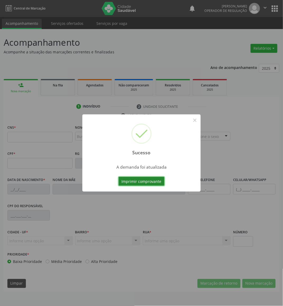
click at [155, 179] on button "Imprimir comprovante" at bounding box center [142, 181] width 46 height 9
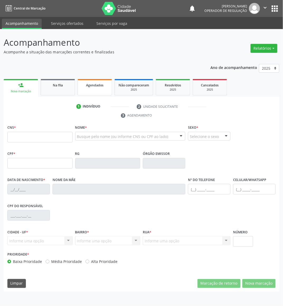
click at [93, 86] on span "Agendados" at bounding box center [94, 85] width 17 height 4
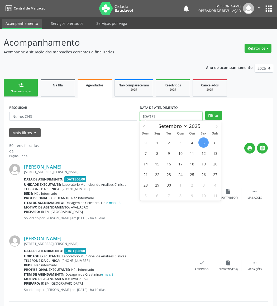
click at [152, 117] on input "[DATE]" at bounding box center [171, 116] width 63 height 9
click at [155, 155] on span "8" at bounding box center [157, 153] width 10 height 10
type input "08/09/2025"
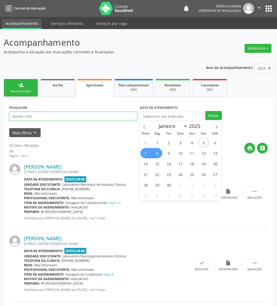
click at [70, 115] on input "text" at bounding box center [73, 116] width 128 height 9
paste input "700 0068 3716 8503"
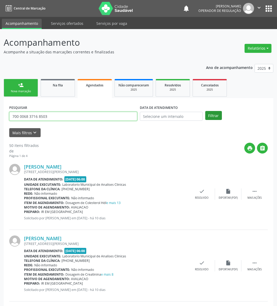
type input "700 0068 3716 8503"
click at [211, 114] on button "Filtrar" at bounding box center [214, 115] width 17 height 9
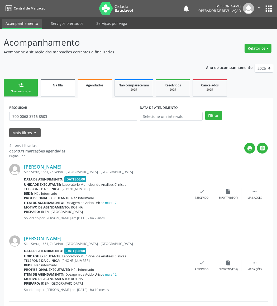
click at [59, 90] on link "Na fila" at bounding box center [58, 88] width 34 height 18
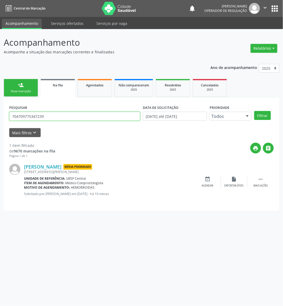
click at [99, 119] on input "704709775347239" at bounding box center [74, 116] width 131 height 9
click at [100, 119] on input "704709775347239" at bounding box center [74, 116] width 131 height 9
type input "709200231561632"
click at [246, 111] on button "Filtrar" at bounding box center [262, 115] width 17 height 9
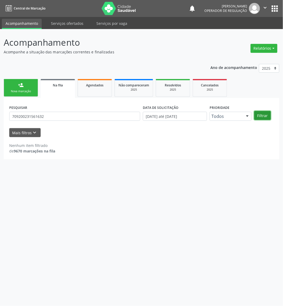
click at [246, 116] on button "Filtrar" at bounding box center [262, 115] width 17 height 9
click at [46, 118] on input "709200231561632" at bounding box center [74, 116] width 131 height 9
click at [24, 82] on link "person_add Nova marcação" at bounding box center [21, 88] width 34 height 18
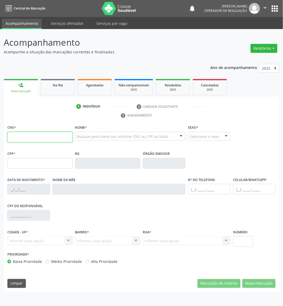
click at [46, 139] on input "text" at bounding box center [39, 137] width 65 height 11
paste input "709 2002 3156 1632"
type input "709 2002 3156 1632"
type input "073.524.234-86"
type input "27/10/1988"
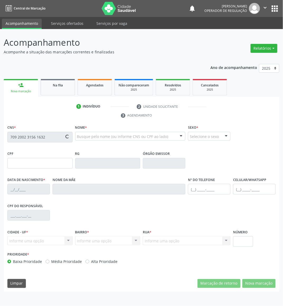
type input "Tereza dos Santos Barbosa"
type input "(83) 99198-2980"
type input "380.076.224-20"
type input "41"
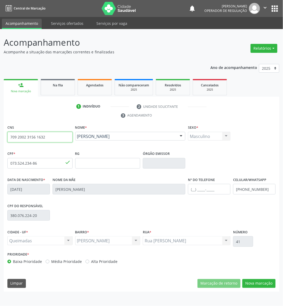
click at [48, 136] on input "709 2002 3156 1632" at bounding box center [39, 137] width 65 height 11
click at [246, 272] on div "CNS 709 2002 3156 1632 done Nome * Márcio dos Santos Barbosa Márcio dos Santos …" at bounding box center [142, 208] width 276 height 168
click at [246, 272] on button "Nova marcação" at bounding box center [259, 283] width 33 height 9
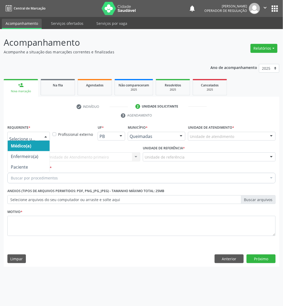
drag, startPoint x: 32, startPoint y: 137, endPoint x: 29, endPoint y: 157, distance: 20.8
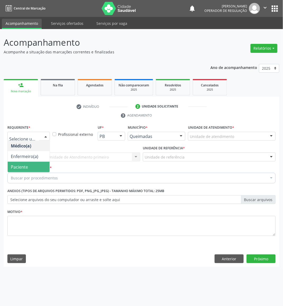
click at [29, 168] on span "Paciente" at bounding box center [29, 167] width 42 height 11
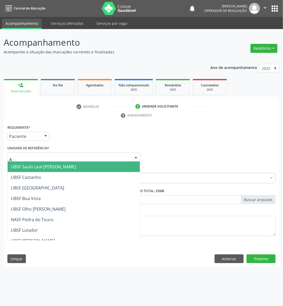
type input "AN"
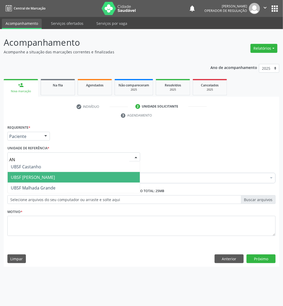
click at [55, 181] on span "UBSF [PERSON_NAME]" at bounding box center [74, 177] width 132 height 11
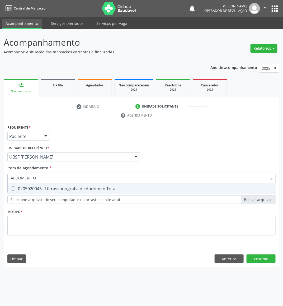
type input "ABDOMEN TOT"
click at [48, 190] on div "0205020046 - Ultrassonografia de Abdomen Total" at bounding box center [142, 189] width 262 height 4
checkbox Total "true"
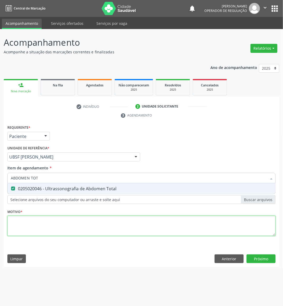
click at [48, 221] on div "Requerente * Paciente Médico(a) Enfermeiro(a) Paciente Nenhum resultado encontr…" at bounding box center [141, 184] width 268 height 120
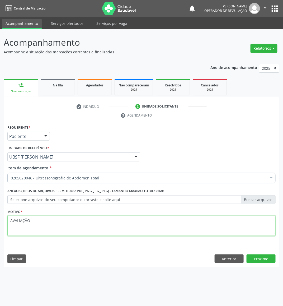
type textarea "AVALIAÇÃO"
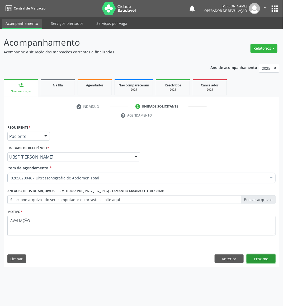
click at [246, 261] on button "Próximo" at bounding box center [261, 258] width 29 height 9
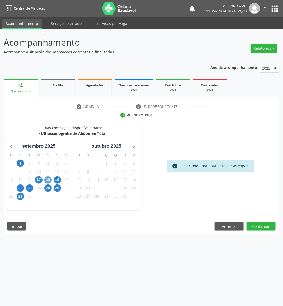
click at [50, 182] on span "18" at bounding box center [47, 179] width 7 height 7
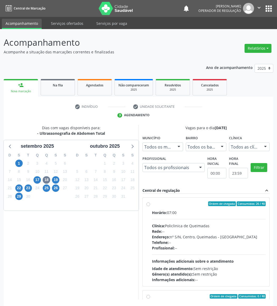
drag, startPoint x: 248, startPoint y: 232, endPoint x: 155, endPoint y: 242, distance: 93.5
click at [246, 233] on div "Rede: --" at bounding box center [209, 232] width 114 height 6
click at [150, 206] on input "Ordem de chegada Consumidos: 26 / 40 Horário: 07:00 Clínica: Policlinica de Que…" at bounding box center [149, 203] width 4 height 5
radio input "true"
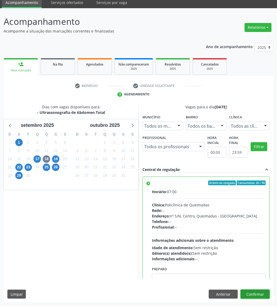
click at [246, 272] on button "Confirmar" at bounding box center [255, 294] width 29 height 9
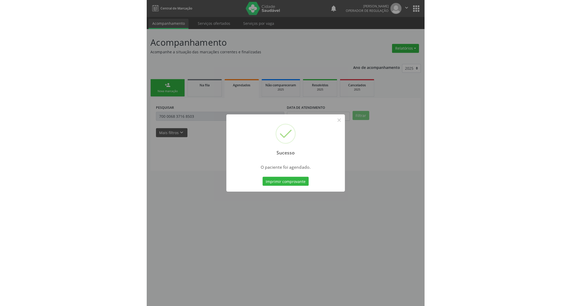
scroll to position [0, 0]
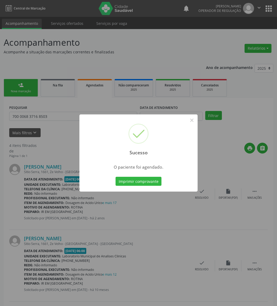
click at [116, 177] on button "Imprimir comprovante" at bounding box center [139, 181] width 46 height 9
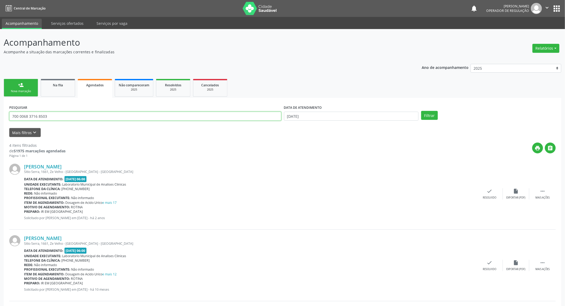
click at [37, 119] on input "700 0068 3716 8503" at bounding box center [145, 116] width 272 height 9
type input "700401928852050"
click at [246, 111] on button "Filtrar" at bounding box center [429, 115] width 17 height 9
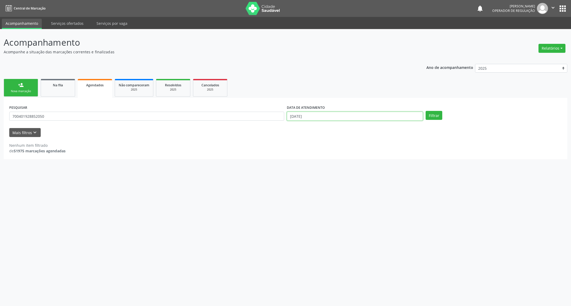
click at [246, 120] on input "[DATE]" at bounding box center [355, 116] width 136 height 9
drag, startPoint x: 44, startPoint y: 102, endPoint x: 44, endPoint y: 107, distance: 5.5
click at [44, 102] on div "PESQUISAR 700401928852050 DATA DE ATENDIMENTO 05/09/2025 Filtrar UNIDADE DE REF…" at bounding box center [285, 128] width 563 height 61
click at [49, 112] on input "700401928852050" at bounding box center [146, 116] width 275 height 9
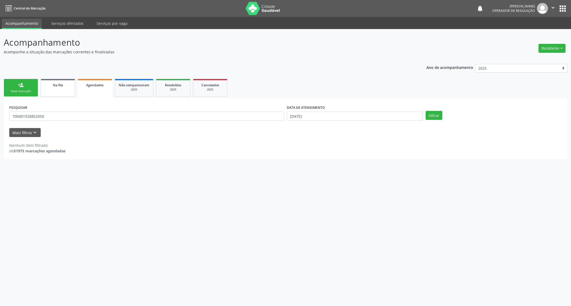
click at [49, 88] on link "Na fila" at bounding box center [58, 88] width 34 height 18
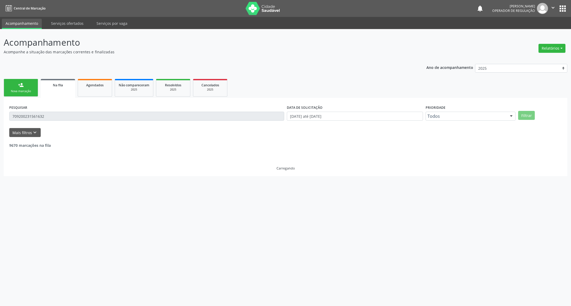
click at [127, 140] on div "9670 marcações na fila" at bounding box center [285, 142] width 552 height 11
click at [99, 91] on link "Agendados" at bounding box center [95, 88] width 34 height 18
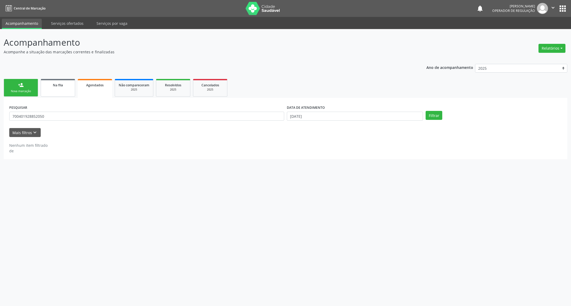
click at [57, 81] on link "Na fila" at bounding box center [58, 88] width 34 height 18
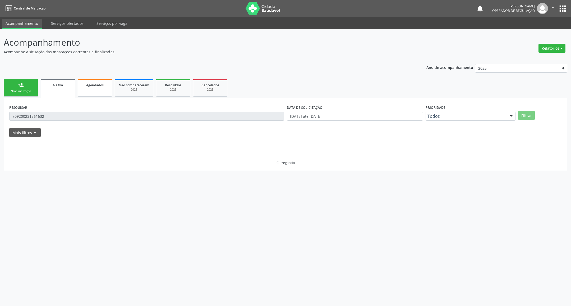
click at [90, 87] on div "Agendados" at bounding box center [95, 85] width 26 height 6
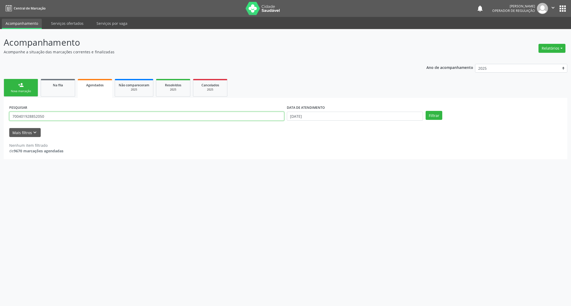
click at [64, 116] on input "700401928852050" at bounding box center [146, 116] width 275 height 9
drag, startPoint x: 90, startPoint y: 87, endPoint x: 64, endPoint y: 117, distance: 39.7
click at [64, 117] on input "700401928852050" at bounding box center [146, 116] width 275 height 9
click at [59, 87] on link "Na fila" at bounding box center [58, 88] width 34 height 18
click at [42, 117] on input "709200231561632" at bounding box center [146, 116] width 275 height 9
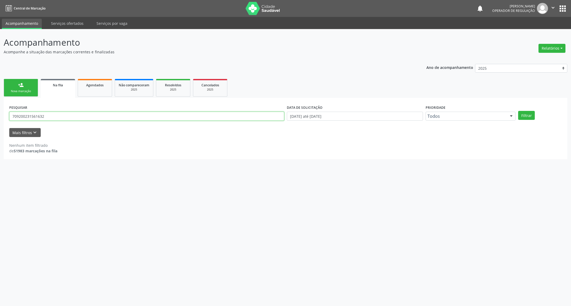
click at [42, 117] on input "709200231561632" at bounding box center [146, 116] width 275 height 9
paste input "0401928852050"
type input "700401928852050"
click at [246, 111] on button "Filtrar" at bounding box center [526, 115] width 17 height 9
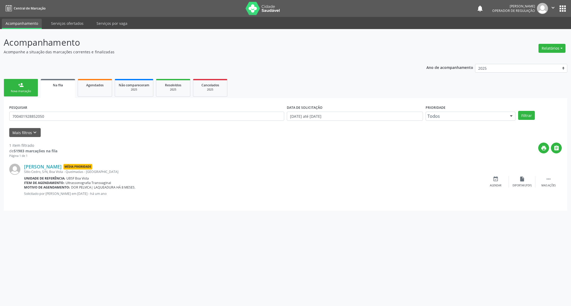
click at [34, 88] on link "person_add Nova marcação" at bounding box center [21, 88] width 34 height 18
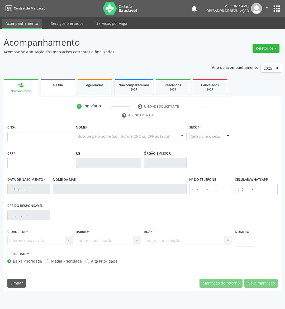
click at [51, 84] on div "Na fila" at bounding box center [58, 85] width 26 height 6
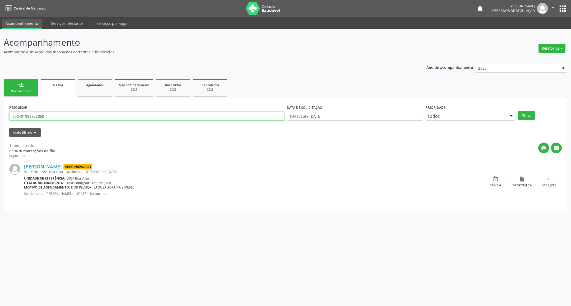
click at [49, 118] on input "700401928852050" at bounding box center [146, 116] width 275 height 9
click at [18, 89] on div "Nova marcação" at bounding box center [21, 91] width 26 height 4
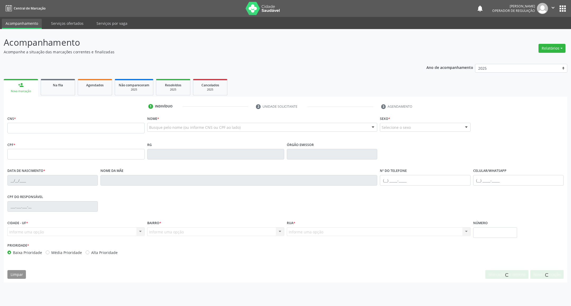
click at [34, 136] on fieldset "CNS *" at bounding box center [75, 126] width 137 height 22
click at [32, 129] on input "text" at bounding box center [75, 128] width 137 height 11
paste input "700 4019 2885 2050"
type input "700 4019 2885 2050"
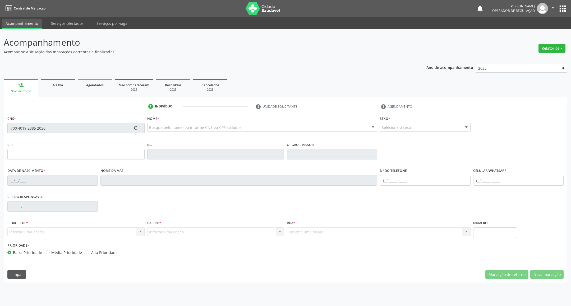
type input "103.202.004-00"
type input "07/03/1991"
type input "Severina Maria de Freitas"
type input "(83) 99317-1328"
type input "S/N"
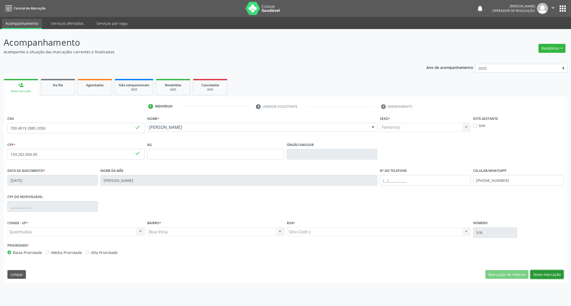
click at [246, 272] on button "Nova marcação" at bounding box center [546, 274] width 33 height 9
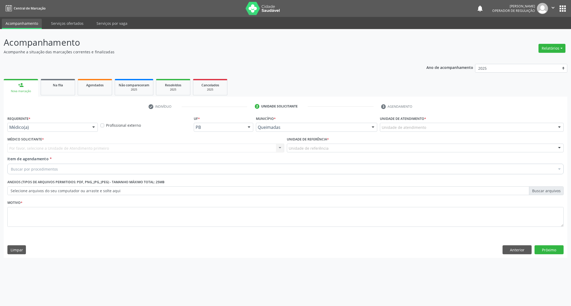
click at [21, 133] on div "Requerente * Médico(a) Médico(a) Enfermeiro(a) Paciente Nenhum resultado encont…" at bounding box center [52, 125] width 93 height 21
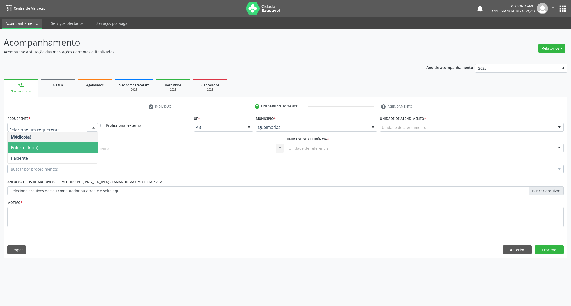
click at [20, 152] on span "Enfermeiro(a)" at bounding box center [53, 147] width 90 height 11
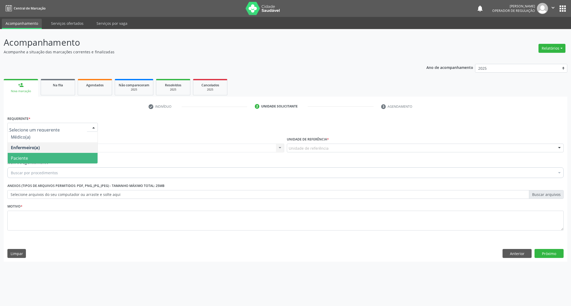
click at [26, 153] on span "Paciente" at bounding box center [53, 158] width 90 height 11
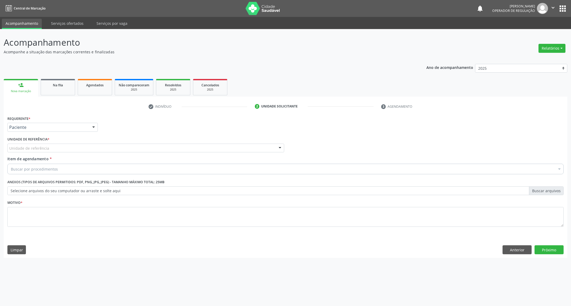
click at [39, 145] on div "Unidade de referência" at bounding box center [145, 148] width 277 height 9
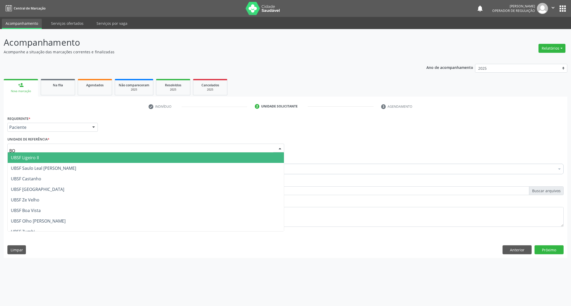
type input "BOA"
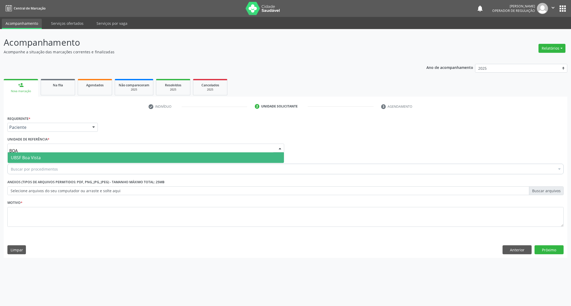
click at [34, 156] on span "UBSF Boa Vista" at bounding box center [26, 158] width 30 height 6
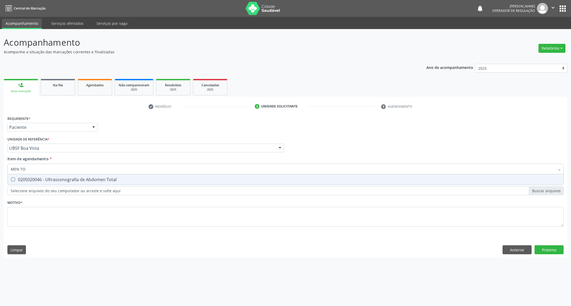
type input "MEN TOT"
click at [31, 179] on div "0205020046 - Ultrassonografia de Abdomen Total" at bounding box center [285, 180] width 549 height 4
checkbox Total "true"
click at [36, 219] on div "Requerente * Paciente Médico(a) Enfermeiro(a) Paciente Nenhum resultado encontr…" at bounding box center [285, 175] width 556 height 120
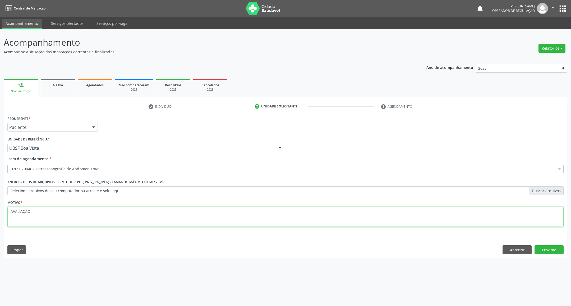
type textarea "AVALIAÇÃO"
click button "Próximo" at bounding box center [548, 249] width 29 height 9
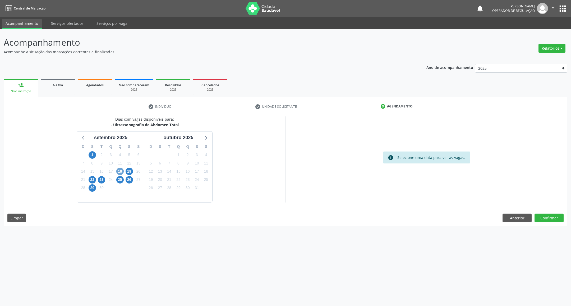
click at [120, 172] on span "18" at bounding box center [119, 171] width 7 height 7
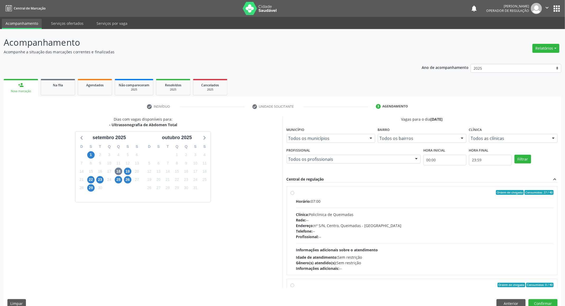
click at [246, 204] on div "Horário: 07:00 Clínica: Policlinica de Queimadas Rede: -- Endereço: nº S/N, Cen…" at bounding box center [425, 235] width 258 height 73
radio input "true"
click at [246, 272] on div "Dias com vagas disponíveis para: - Ultrassonografia de Abdomen Total setembro 2…" at bounding box center [282, 214] width 557 height 195
click at [246, 272] on button "Confirmar" at bounding box center [542, 303] width 29 height 9
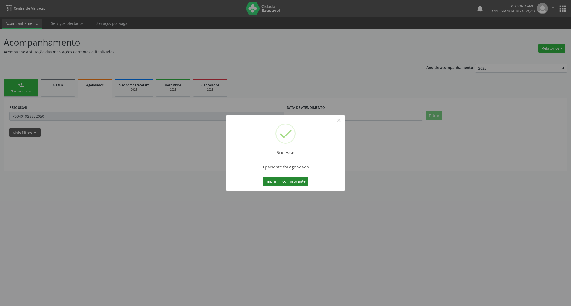
click at [246, 178] on button "Imprimir comprovante" at bounding box center [285, 181] width 46 height 9
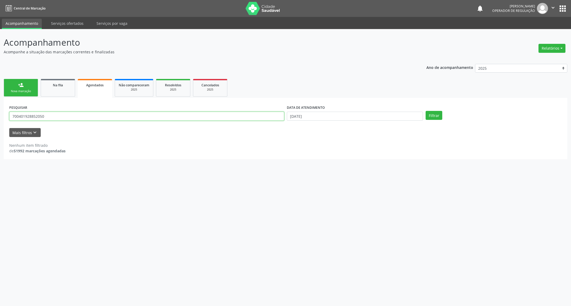
click at [37, 114] on input "700401928852050" at bounding box center [146, 116] width 275 height 9
click at [28, 81] on link "person_add Nova marcação" at bounding box center [21, 88] width 34 height 18
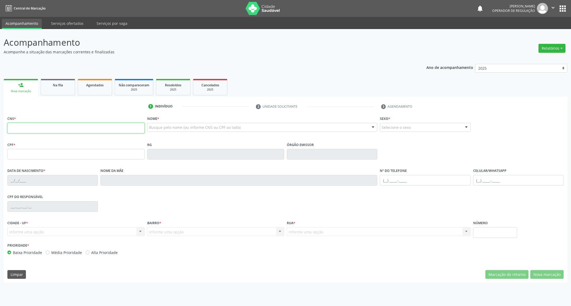
click at [35, 132] on input "text" at bounding box center [75, 128] width 137 height 11
click at [111, 110] on ul "1 Indivíduo 2 Unidade solicitante 3 Agendamento" at bounding box center [285, 106] width 563 height 9
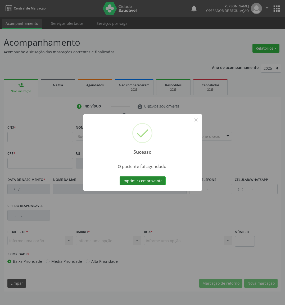
click at [151, 180] on button "Imprimir comprovante" at bounding box center [142, 180] width 46 height 9
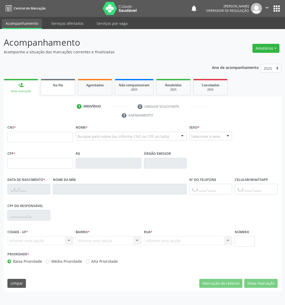
click at [66, 83] on div "Na fila" at bounding box center [58, 85] width 26 height 6
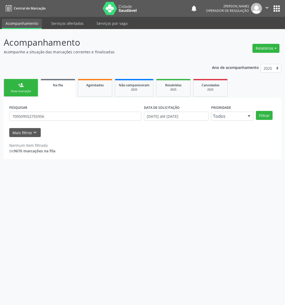
click at [36, 110] on div "PESQUISAR 700509552755956" at bounding box center [75, 114] width 134 height 21
click at [37, 116] on input "700509552755956" at bounding box center [75, 116] width 132 height 9
click at [255, 111] on button "Filtrar" at bounding box center [263, 115] width 17 height 9
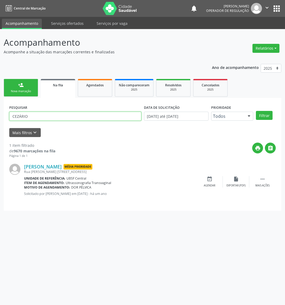
click at [48, 117] on input "CEZÁRIO" at bounding box center [75, 116] width 132 height 9
type input "CEZÁRIO GONZAGA"
click at [255, 111] on button "Filtrar" at bounding box center [263, 115] width 17 height 9
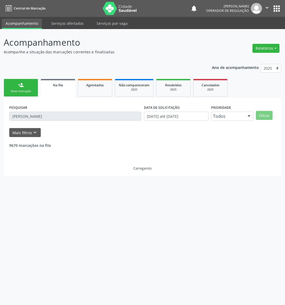
click at [273, 7] on button "apps" at bounding box center [276, 8] width 9 height 9
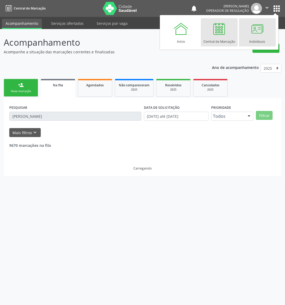
click at [249, 36] on div at bounding box center [257, 29] width 16 height 16
